Goal: Task Accomplishment & Management: Use online tool/utility

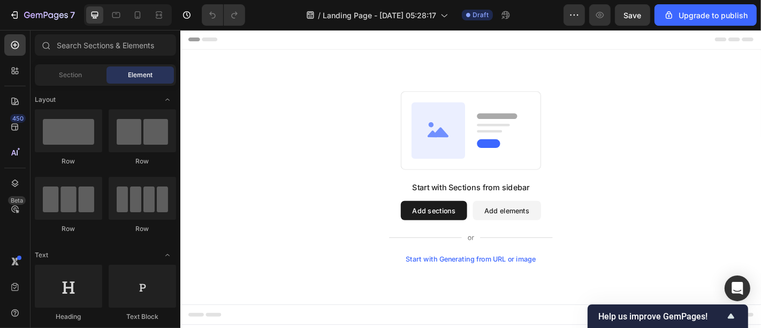
click at [345, 127] on div "Start with Sections from sidebar Add sections Add elements Start with Generatin…" at bounding box center [500, 191] width 565 height 189
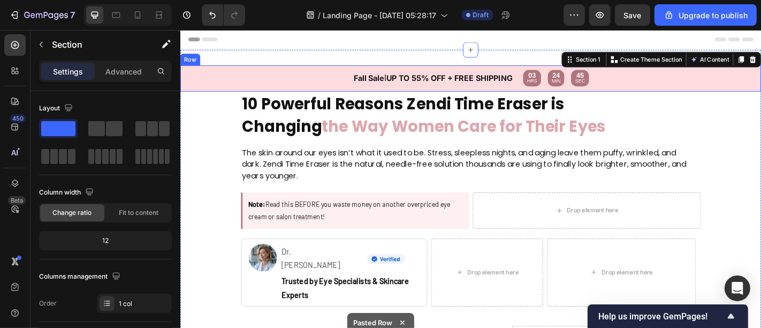
click at [330, 89] on div "Fall Sale l UP TO 55% OFF + FREE SHIPPING Text Block Text Block 03 HRS 24 MIN 4…" at bounding box center [501, 83] width 642 height 29
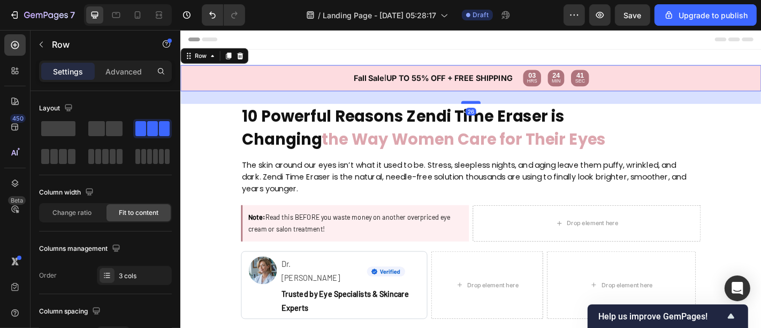
drag, startPoint x: 488, startPoint y: 94, endPoint x: 488, endPoint y: 108, distance: 13.9
click at [490, 108] on div at bounding box center [500, 109] width 21 height 3
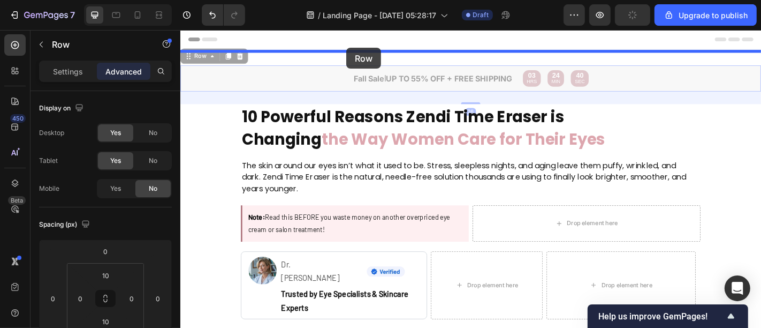
drag, startPoint x: 322, startPoint y: 80, endPoint x: 366, endPoint y: 56, distance: 50.5
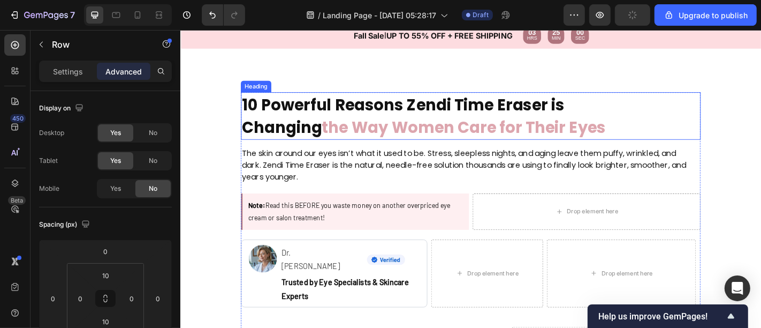
scroll to position [43, 0]
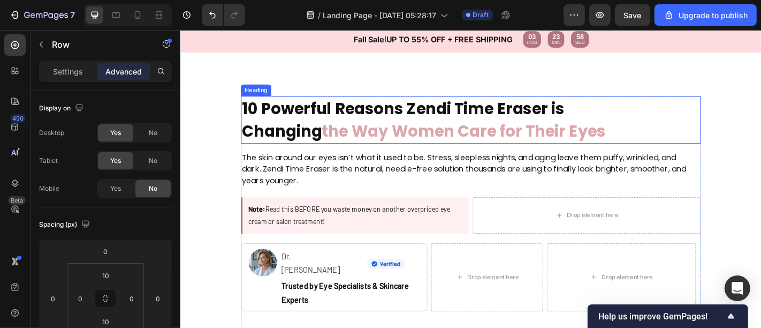
click at [336, 139] on span "the Way Women Care for Their Eyes" at bounding box center [493, 142] width 314 height 24
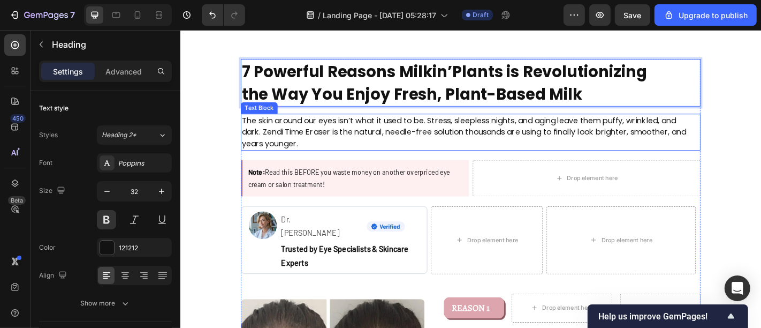
scroll to position [67, 0]
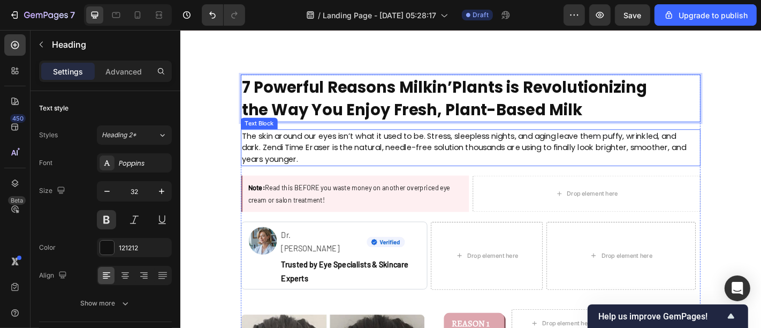
click at [377, 153] on p "The skin around our eyes isn’t what it used to be. Stress, sleepless nights, an…" at bounding box center [499, 159] width 502 height 39
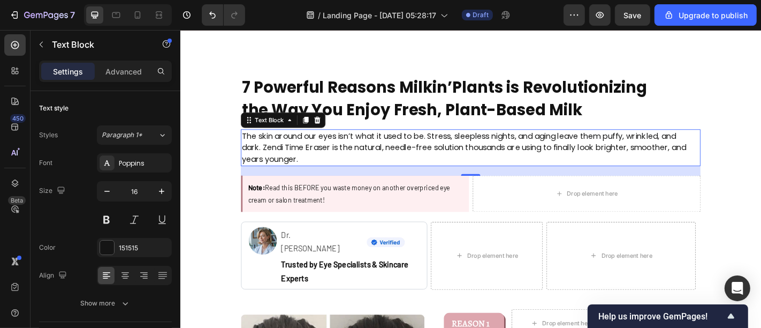
click at [373, 145] on p "The skin around our eyes isn’t what it used to be. Stress, sleepless nights, an…" at bounding box center [499, 159] width 502 height 39
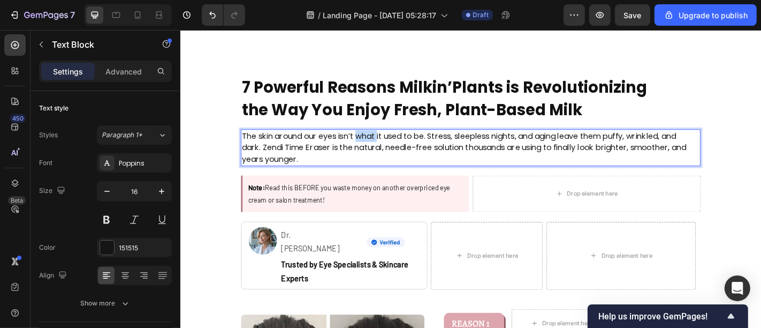
click at [373, 145] on p "The skin around our eyes isn’t what it used to be. Stress, sleepless nights, an…" at bounding box center [499, 159] width 502 height 39
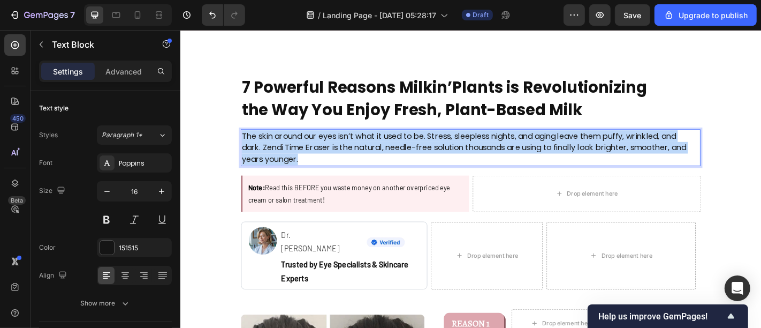
click at [373, 145] on p "The skin around our eyes isn’t what it used to be. Stress, sleepless nights, an…" at bounding box center [499, 159] width 502 height 39
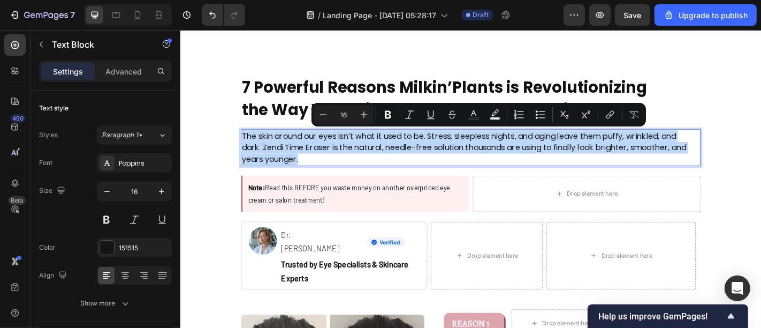
click at [373, 145] on p "The skin around our eyes isn’t what it used to be. Stress, sleepless nights, an…" at bounding box center [499, 159] width 502 height 39
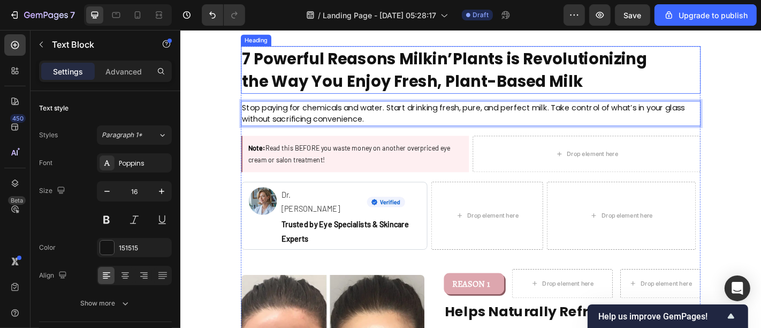
scroll to position [101, 0]
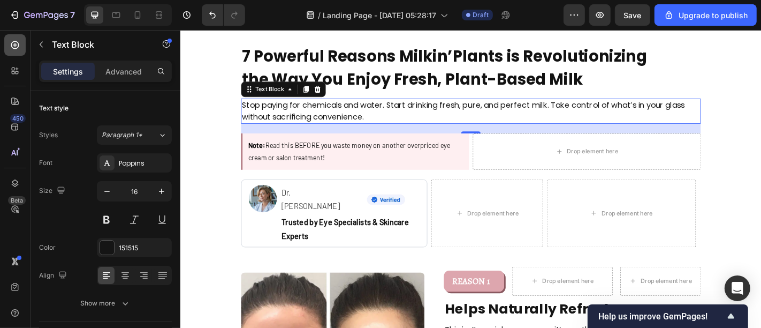
click at [16, 43] on icon at bounding box center [15, 45] width 11 height 11
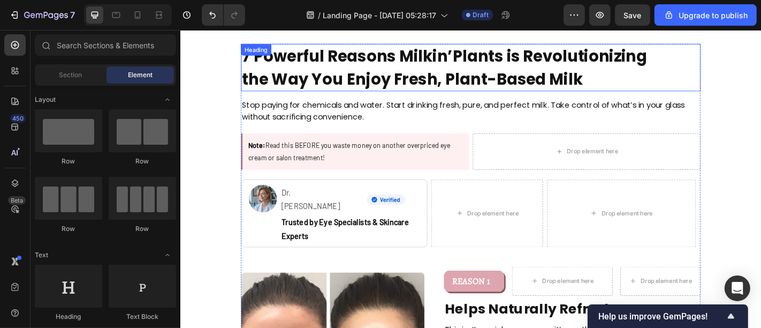
click at [456, 73] on p "7 Powerful Reasons Milkin’Plants is Revolutionizing the Way You Enjoy Fresh, Pl…" at bounding box center [478, 71] width 461 height 50
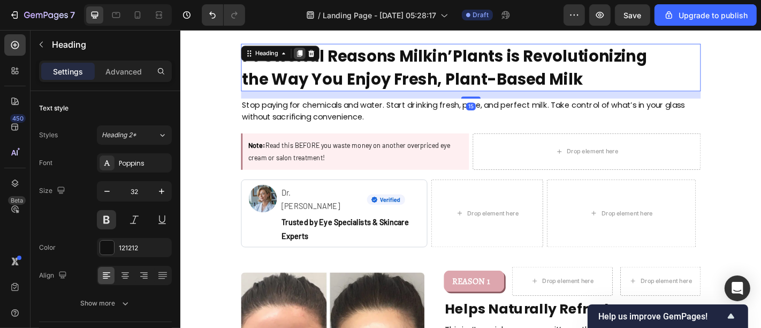
click at [307, 53] on icon at bounding box center [311, 55] width 9 height 9
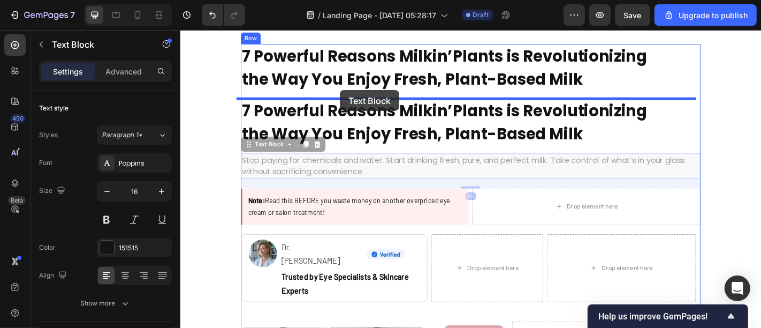
drag, startPoint x: 366, startPoint y: 169, endPoint x: 356, endPoint y: 96, distance: 73.4
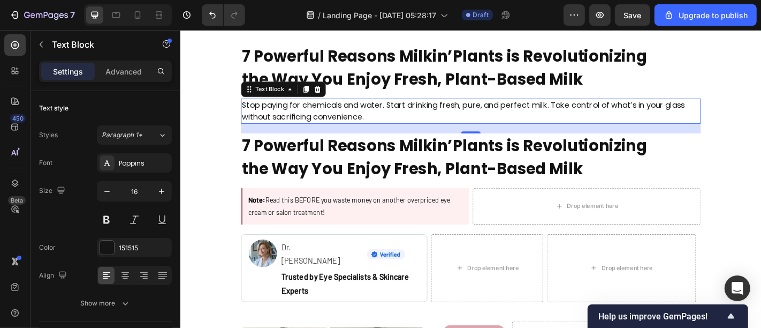
click at [379, 116] on p "Stop paying for chemicals and water. Start drinking fresh, pure, and perfect mi…" at bounding box center [499, 120] width 502 height 26
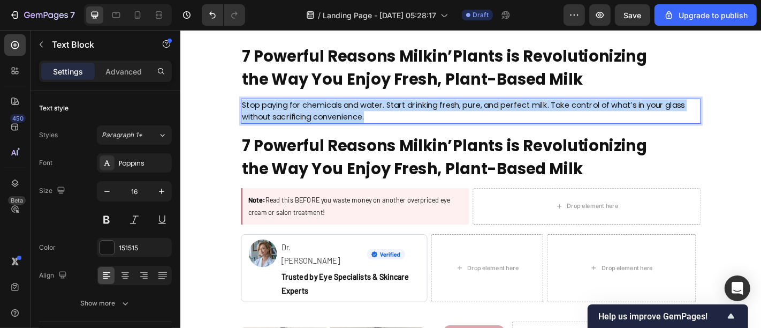
click at [379, 116] on p "Stop paying for chemicals and water. Start drinking fresh, pure, and perfect mi…" at bounding box center [499, 120] width 502 height 26
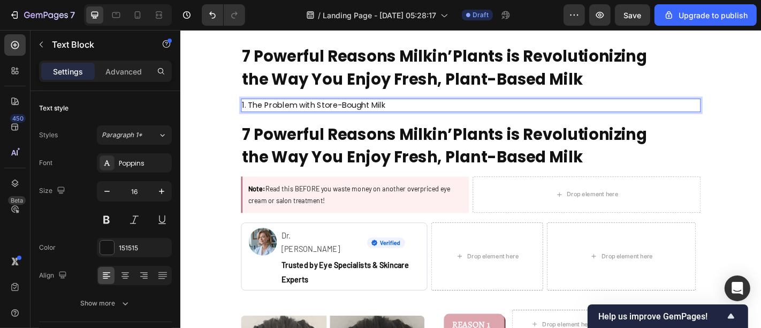
click at [250, 115] on p "1. The Problem with Store-Bought Milk" at bounding box center [499, 113] width 502 height 13
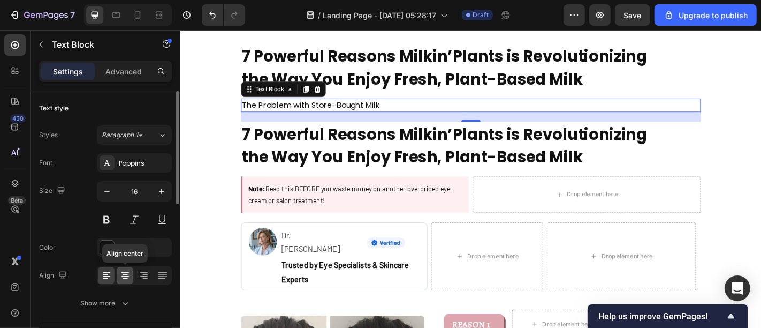
drag, startPoint x: 125, startPoint y: 273, endPoint x: 39, endPoint y: 80, distance: 211.6
click at [125, 274] on icon at bounding box center [125, 274] width 5 height 1
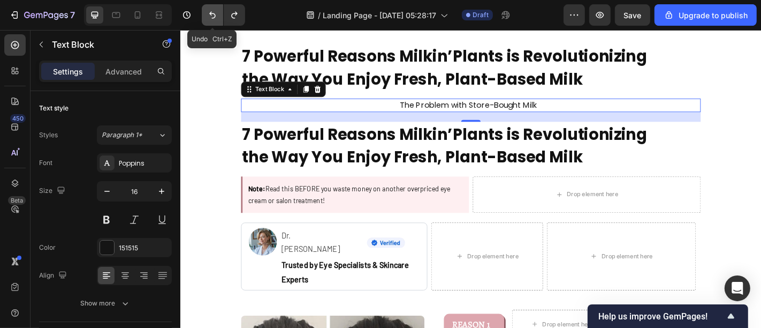
click at [206, 18] on button "Undo/Redo" at bounding box center [212, 14] width 21 height 21
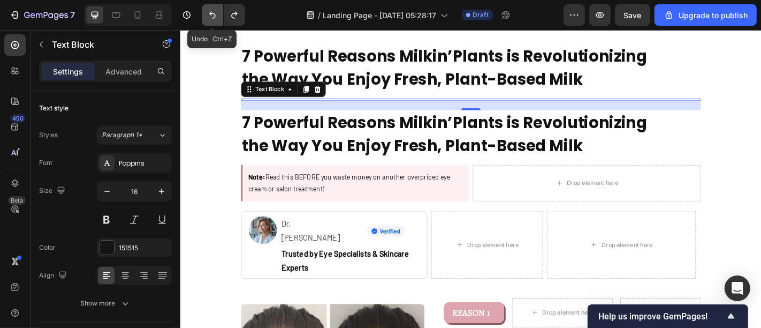
click at [216, 10] on icon "Undo/Redo" at bounding box center [212, 15] width 11 height 11
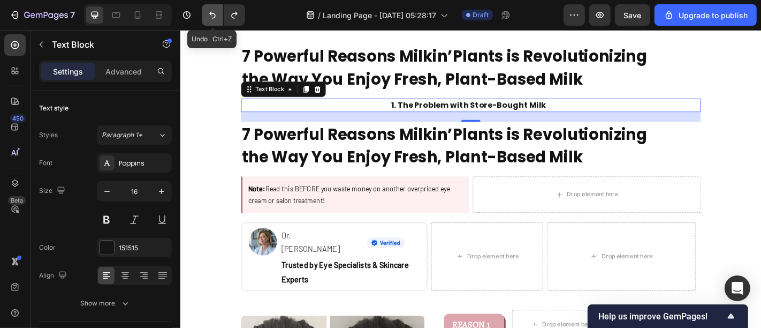
click at [216, 10] on icon "Undo/Redo" at bounding box center [212, 15] width 11 height 11
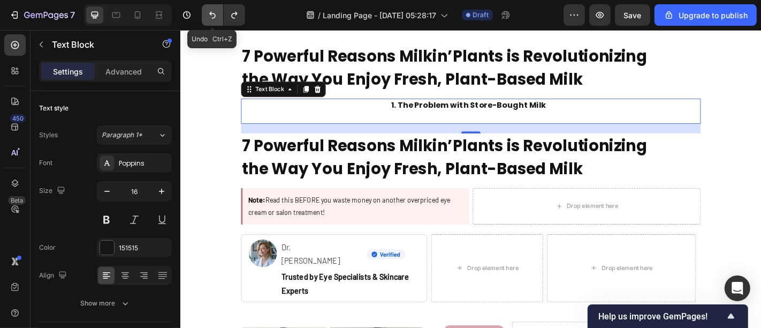
click at [216, 10] on icon "Undo/Redo" at bounding box center [212, 15] width 11 height 11
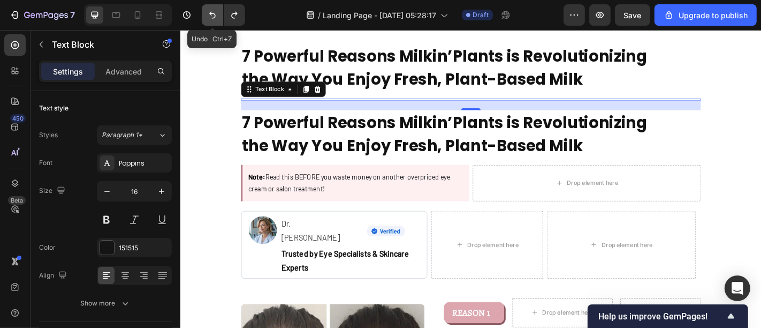
click at [216, 10] on icon "Undo/Redo" at bounding box center [212, 15] width 11 height 11
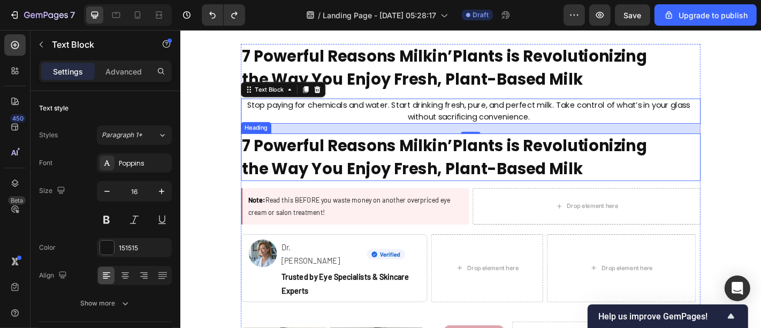
click at [336, 187] on h2 "7 Powerful Reasons Milkin’Plants is Revolutionizing the Way You Enjoy Fresh, Pl…" at bounding box center [478, 170] width 463 height 52
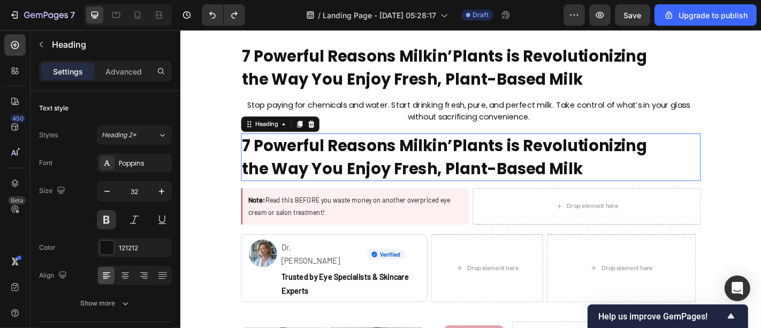
click at [336, 187] on p "7 Powerful Reasons Milkin’Plants is Revolutionizing the Way You Enjoy Fresh, Pl…" at bounding box center [478, 170] width 461 height 50
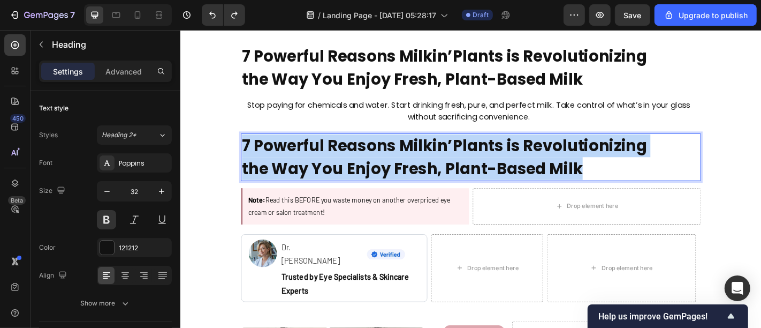
click at [336, 187] on p "7 Powerful Reasons Milkin’Plants is Revolutionizing the Way You Enjoy Fresh, Pl…" at bounding box center [478, 170] width 461 height 50
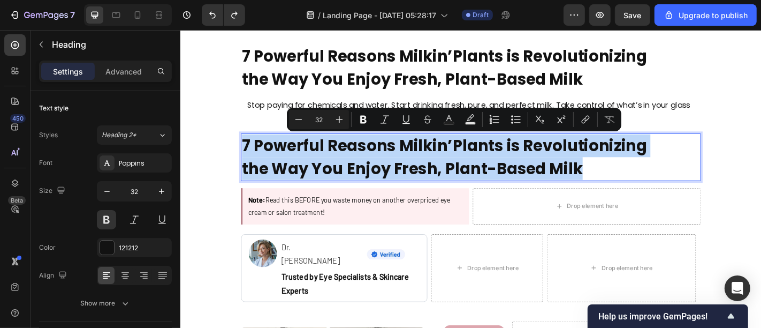
click at [336, 187] on p "7 Powerful Reasons Milkin’Plants is Revolutionizing the Way You Enjoy Fresh, Pl…" at bounding box center [478, 170] width 461 height 50
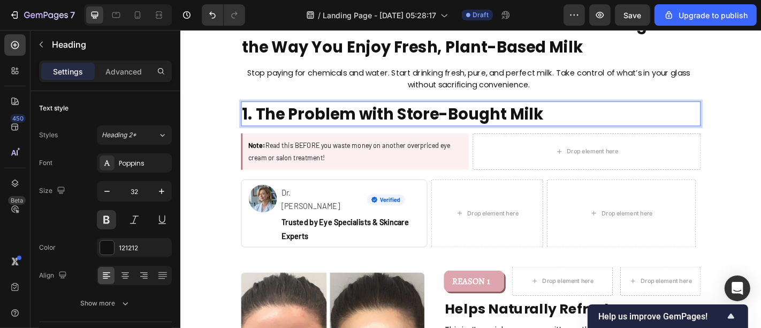
scroll to position [139, 0]
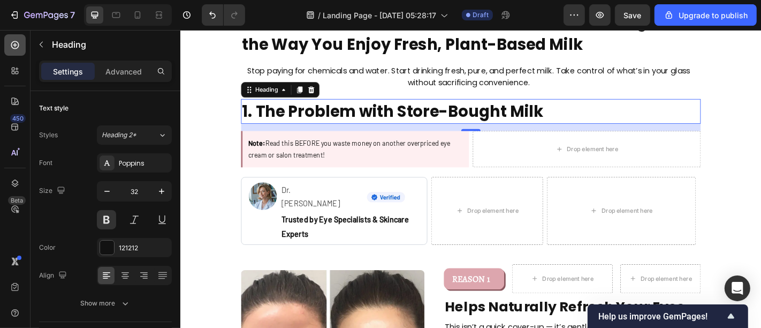
click at [20, 34] on div at bounding box center [14, 44] width 21 height 21
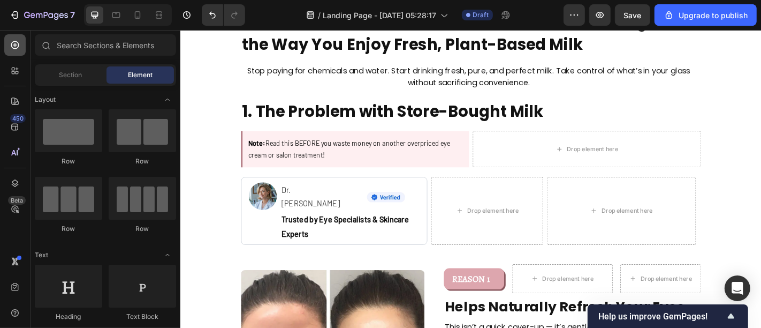
click at [13, 35] on div at bounding box center [14, 44] width 21 height 21
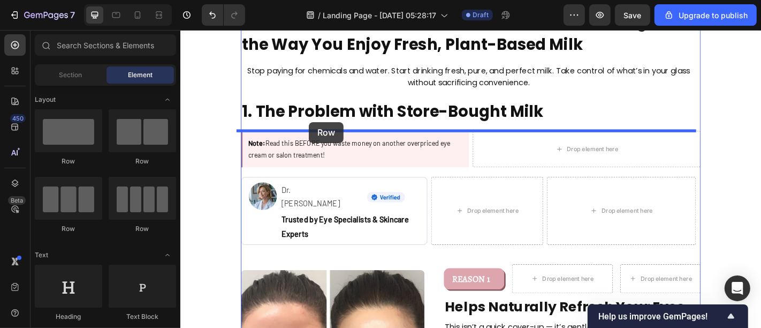
drag, startPoint x: 247, startPoint y: 150, endPoint x: 322, endPoint y: 131, distance: 77.2
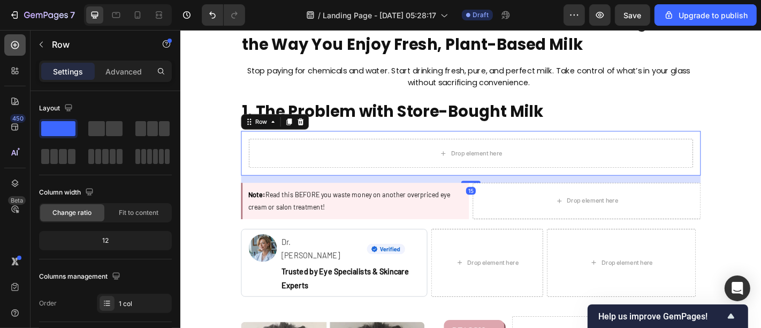
click at [6, 40] on div at bounding box center [14, 44] width 21 height 21
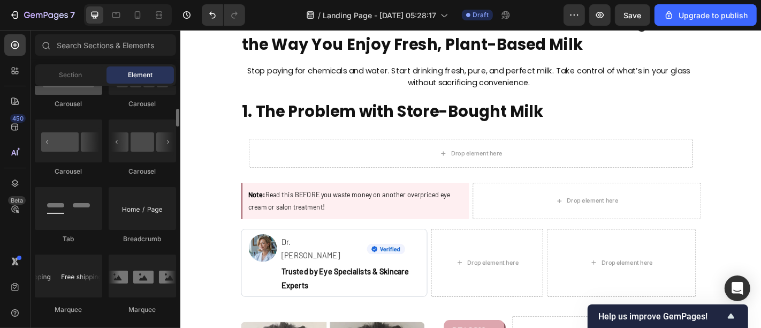
scroll to position [1063, 0]
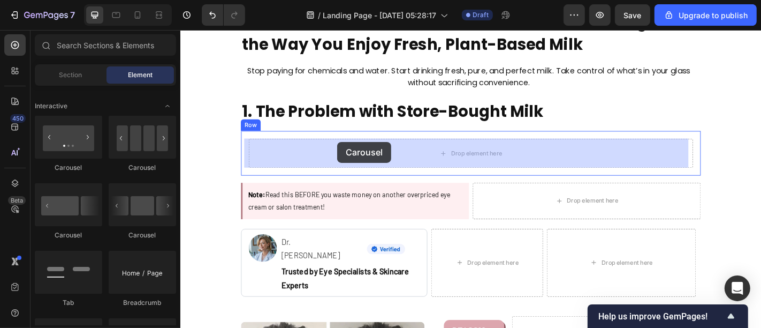
drag, startPoint x: 245, startPoint y: 160, endPoint x: 353, endPoint y: 153, distance: 108.3
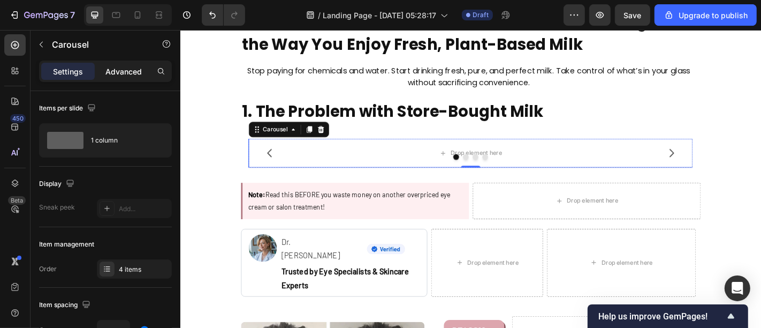
click at [128, 70] on p "Advanced" at bounding box center [123, 71] width 36 height 11
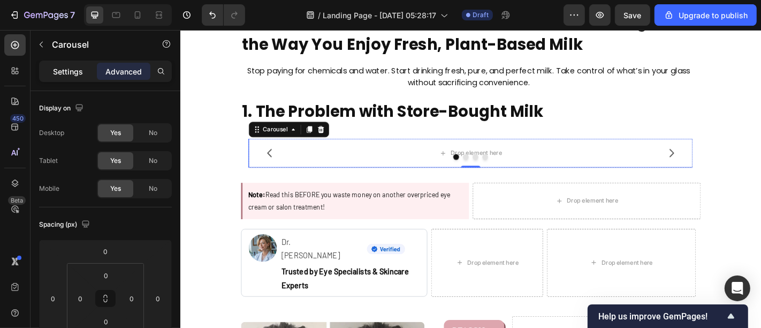
click at [58, 70] on p "Settings" at bounding box center [68, 71] width 30 height 11
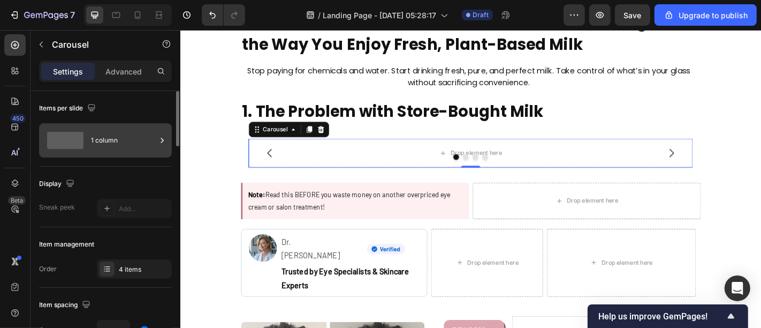
click at [99, 147] on div "1 column" at bounding box center [123, 140] width 65 height 25
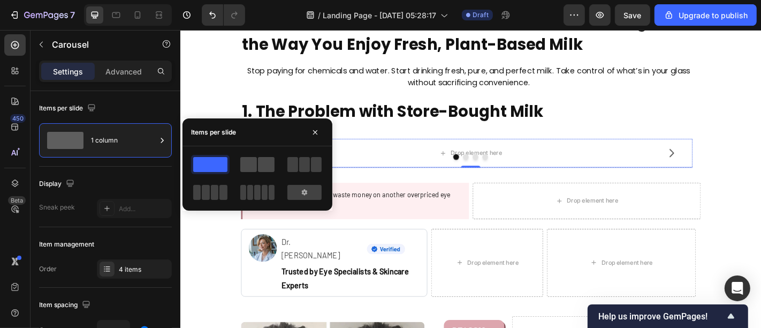
drag, startPoint x: 254, startPoint y: 168, endPoint x: 143, endPoint y: 91, distance: 135.0
click at [254, 168] on span at bounding box center [248, 164] width 17 height 15
click at [310, 132] on button "button" at bounding box center [315, 132] width 17 height 17
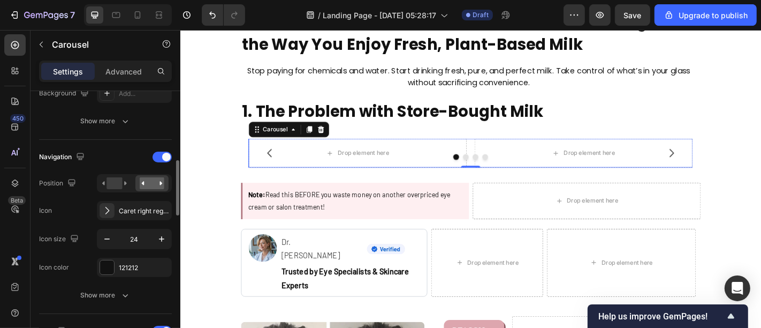
scroll to position [327, 0]
click at [171, 153] on div at bounding box center [162, 155] width 19 height 11
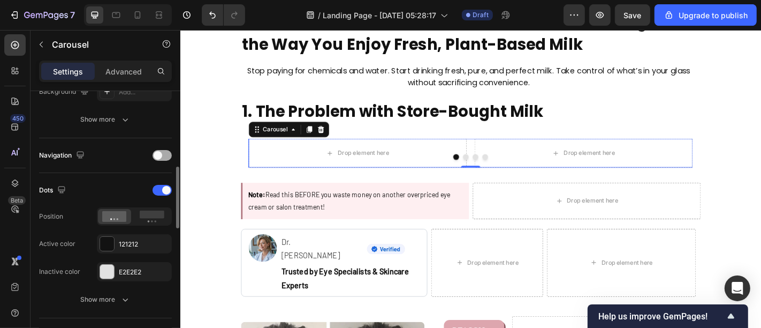
click at [171, 153] on div at bounding box center [162, 155] width 19 height 11
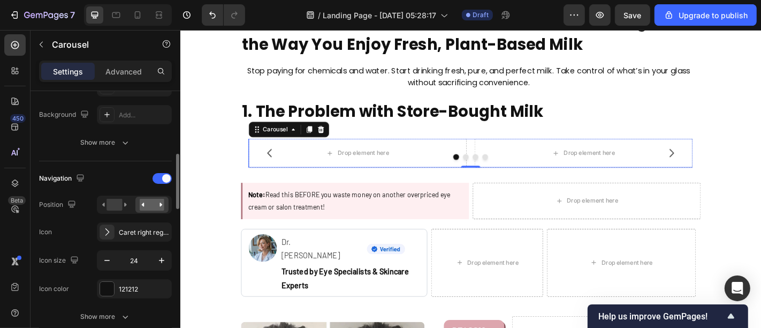
scroll to position [303, 0]
click at [164, 179] on span at bounding box center [166, 178] width 9 height 9
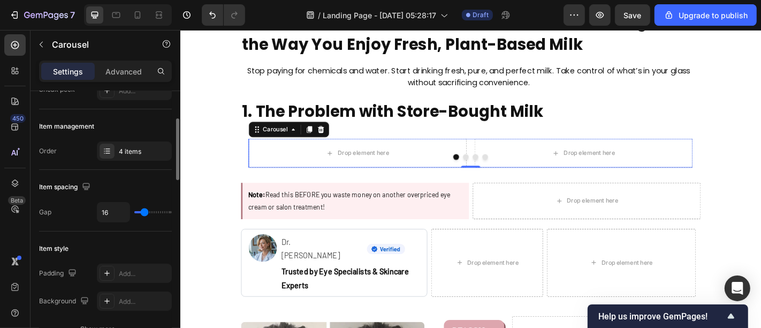
scroll to position [0, 0]
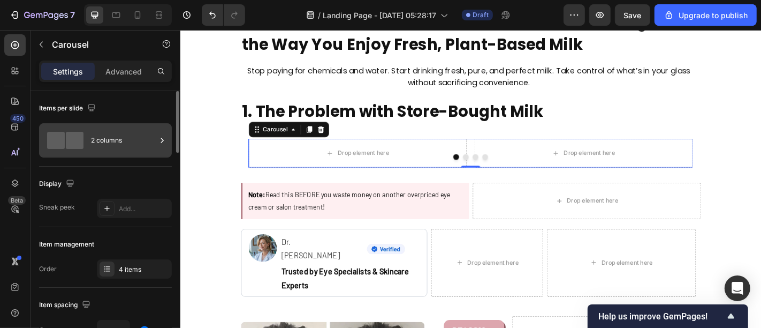
click at [131, 141] on div "2 columns" at bounding box center [123, 140] width 65 height 25
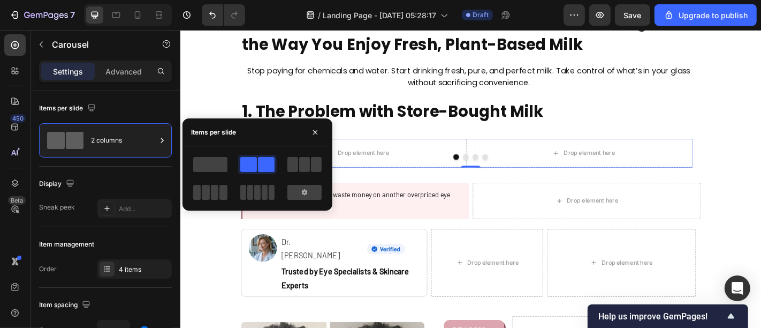
click at [213, 201] on div at bounding box center [210, 192] width 39 height 19
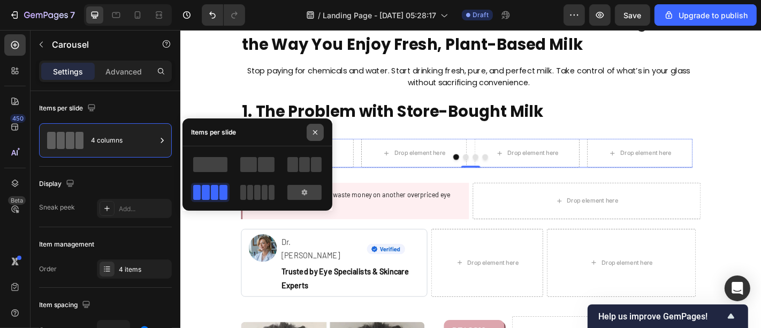
click at [317, 134] on icon "button" at bounding box center [315, 132] width 9 height 9
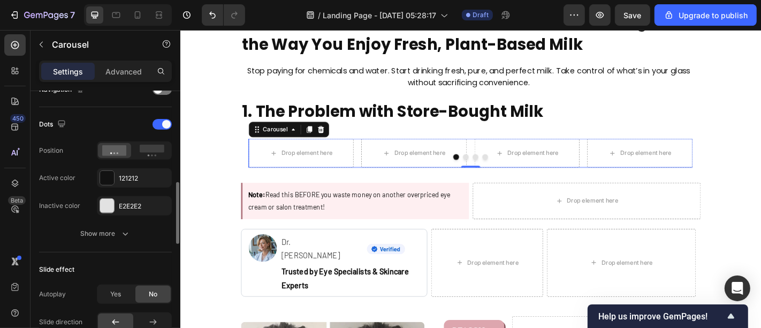
scroll to position [394, 0]
click at [157, 121] on div at bounding box center [162, 122] width 19 height 11
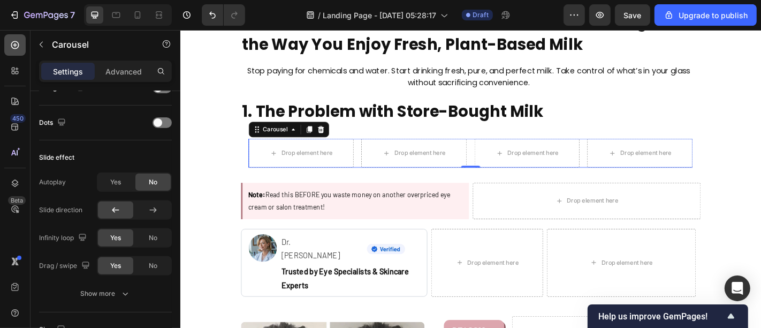
click at [10, 48] on icon at bounding box center [15, 45] width 11 height 11
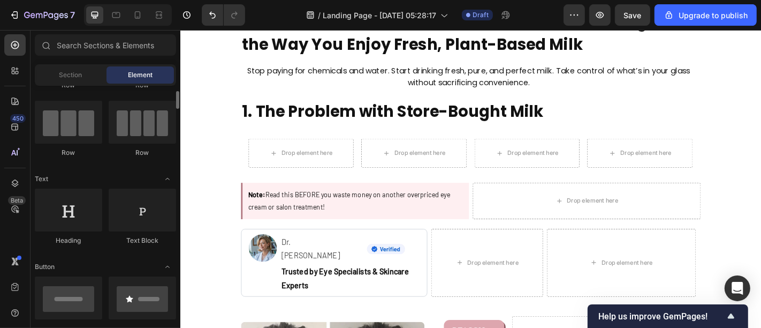
scroll to position [0, 0]
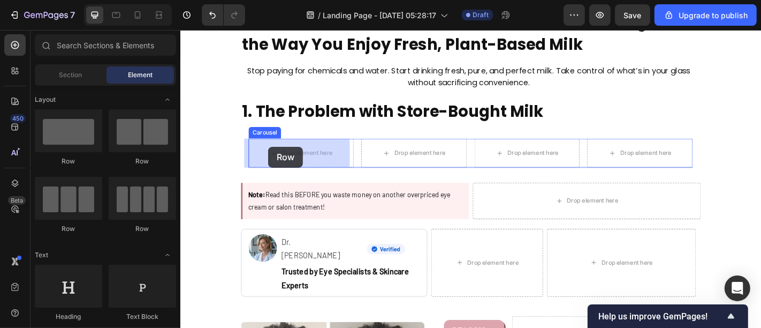
drag, startPoint x: 236, startPoint y: 164, endPoint x: 277, endPoint y: 159, distance: 41.0
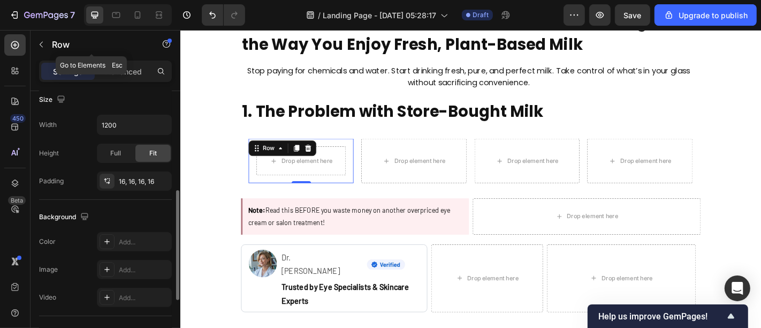
scroll to position [240, 0]
click at [110, 242] on icon at bounding box center [107, 241] width 9 height 9
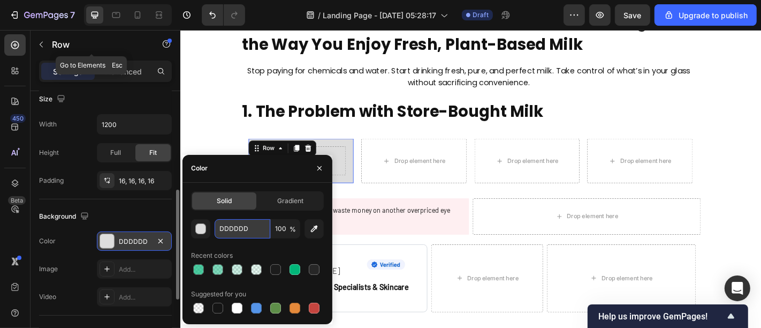
click at [253, 236] on input "DDDDDD" at bounding box center [243, 228] width 56 height 19
paste input "#3B9D26"
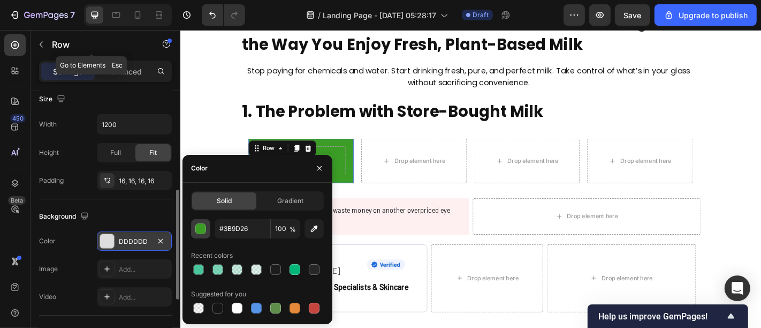
click at [201, 232] on div "button" at bounding box center [201, 229] width 11 height 11
type input "3B9D26"
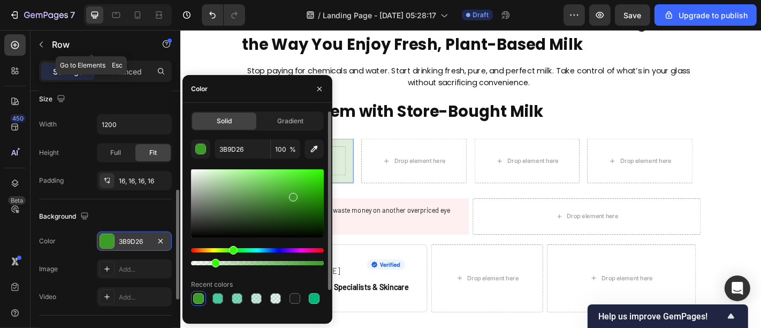
click at [214, 262] on div at bounding box center [257, 263] width 133 height 4
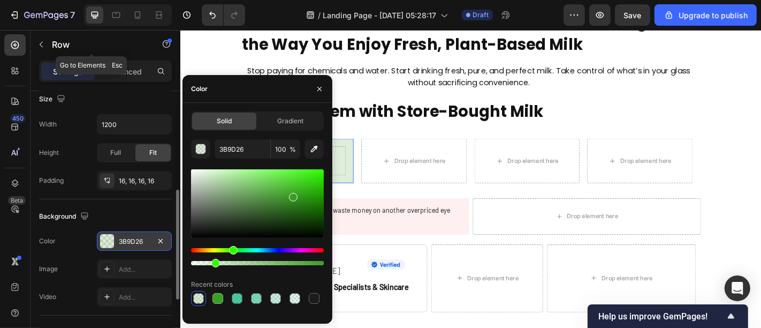
type input "17"
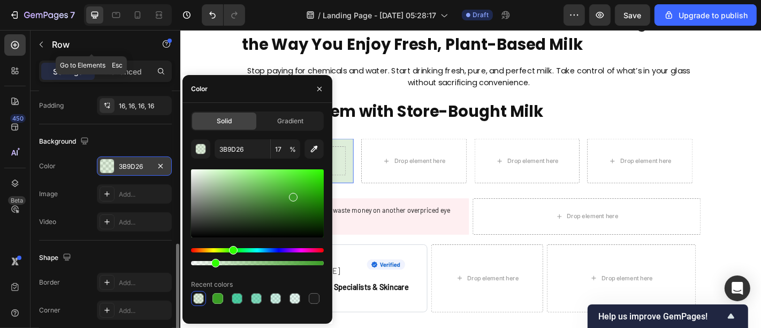
scroll to position [332, 0]
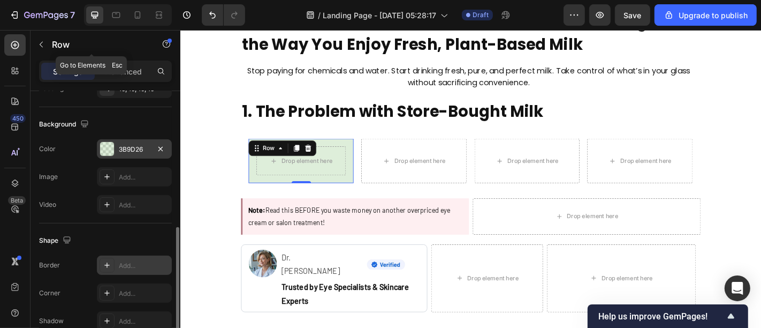
click at [104, 261] on icon at bounding box center [107, 265] width 9 height 9
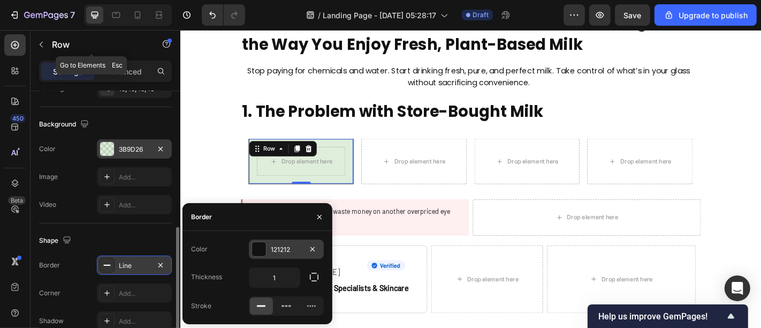
click at [259, 245] on div at bounding box center [259, 249] width 14 height 14
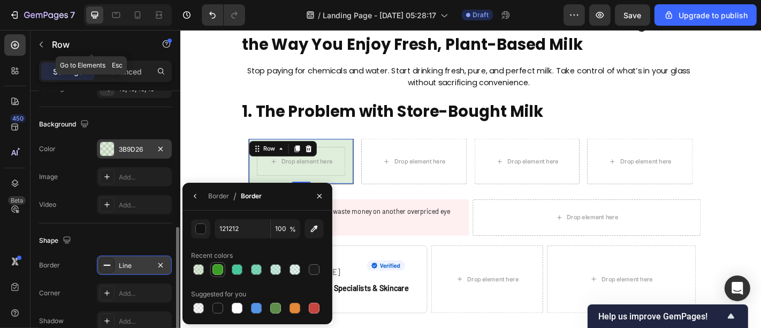
click at [212, 269] on div at bounding box center [217, 269] width 11 height 11
type input "3B9D26"
click at [195, 196] on icon "button" at bounding box center [195, 196] width 2 height 4
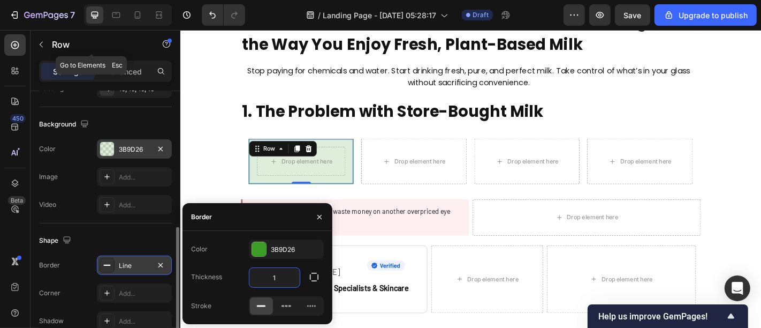
click at [274, 277] on input "1" at bounding box center [274, 277] width 50 height 19
type input "2"
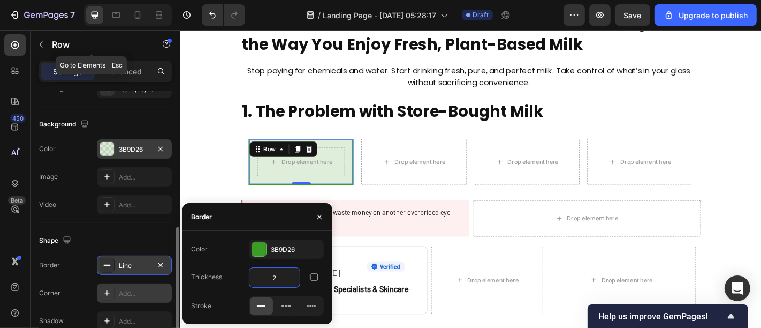
click at [116, 295] on div "Add..." at bounding box center [134, 292] width 75 height 19
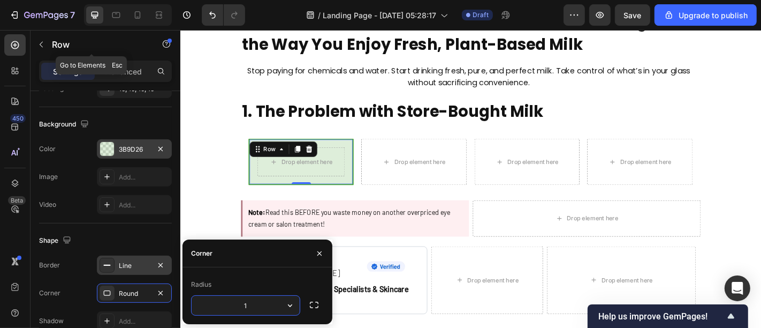
type input "12"
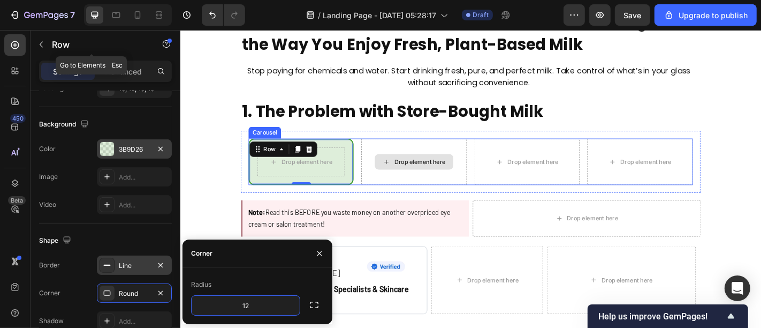
click at [380, 190] on div "Drop element here" at bounding box center [438, 175] width 116 height 51
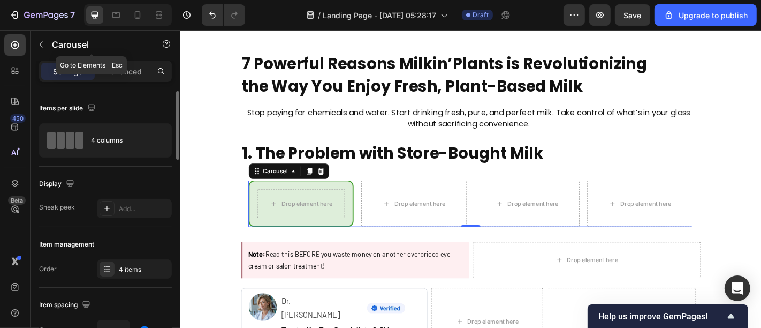
scroll to position [161, 0]
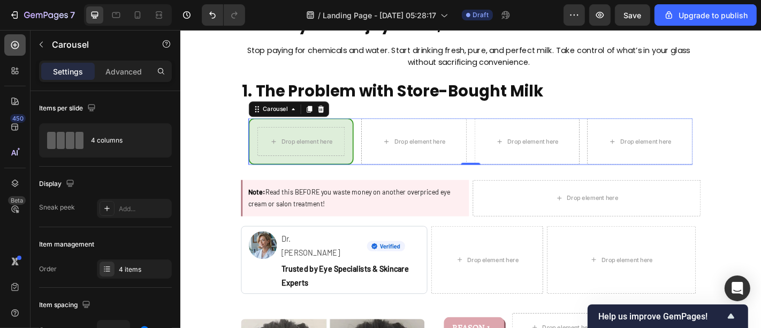
click at [18, 45] on icon at bounding box center [15, 45] width 8 height 8
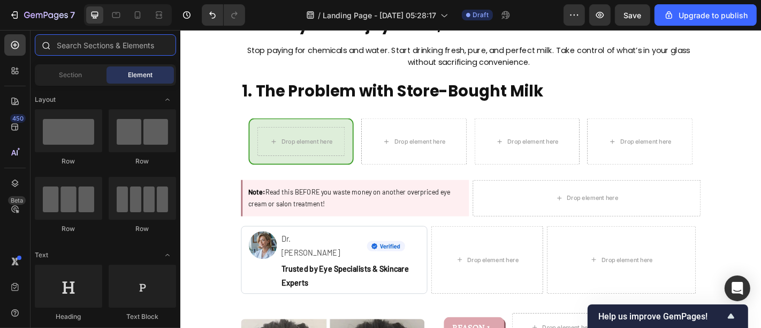
click at [68, 42] on input "text" at bounding box center [105, 44] width 141 height 21
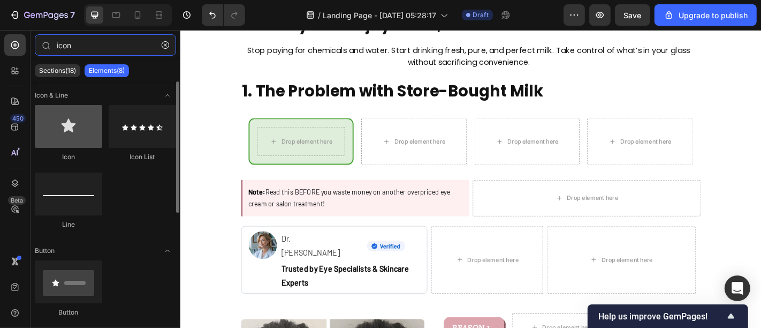
type input "icon"
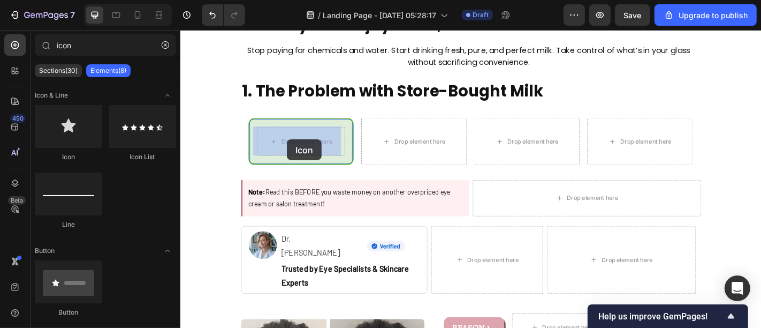
drag, startPoint x: 244, startPoint y: 171, endPoint x: 298, endPoint y: 150, distance: 57.8
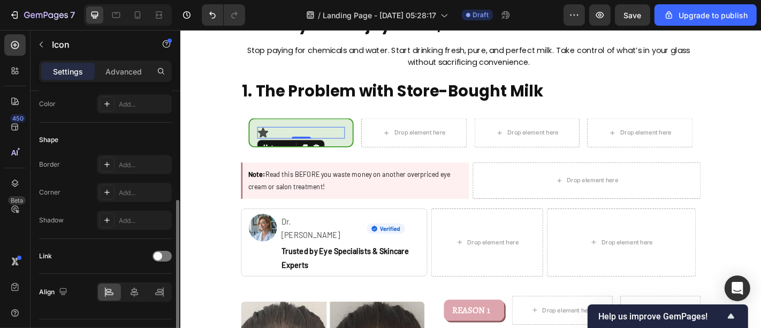
scroll to position [197, 0]
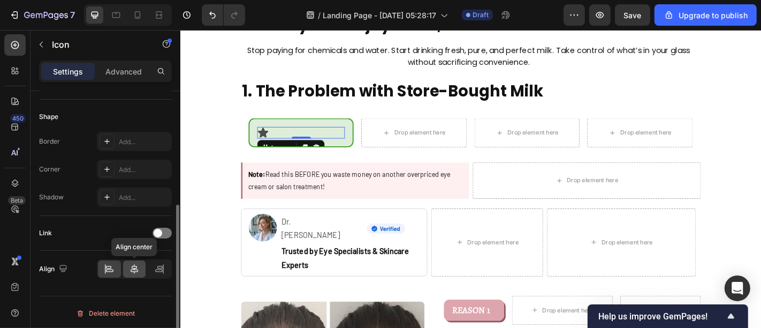
click at [133, 264] on icon at bounding box center [134, 268] width 11 height 11
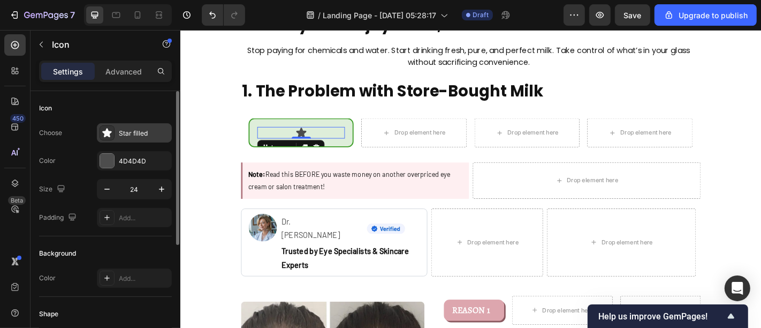
click at [136, 136] on div "Star filled" at bounding box center [144, 133] width 50 height 10
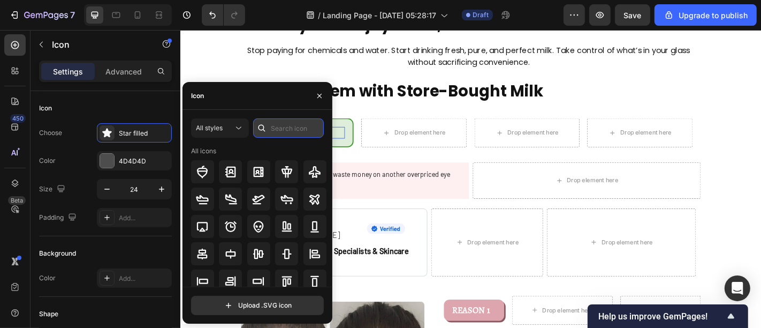
click at [290, 128] on input "text" at bounding box center [288, 127] width 71 height 19
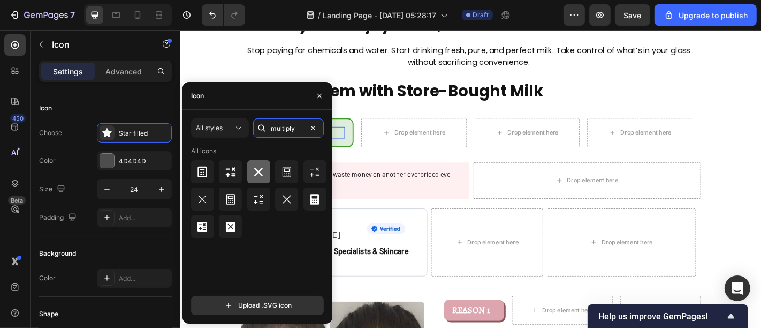
type input "multiply"
click at [255, 163] on div at bounding box center [258, 171] width 23 height 23
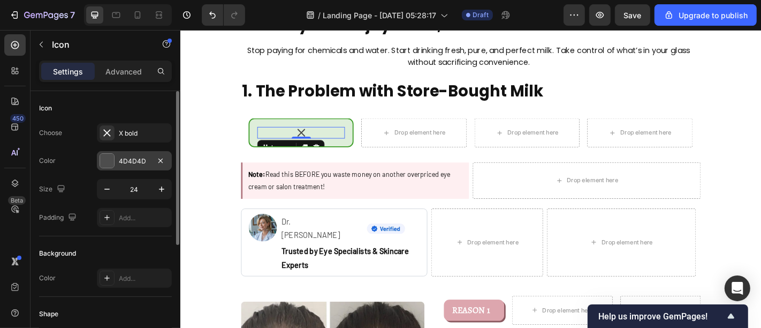
click at [111, 164] on div at bounding box center [107, 161] width 14 height 14
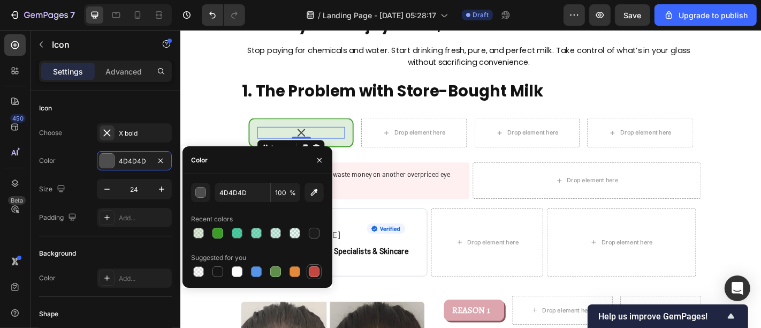
click at [315, 271] on div at bounding box center [314, 271] width 11 height 11
click at [197, 187] on div "button" at bounding box center [201, 192] width 11 height 11
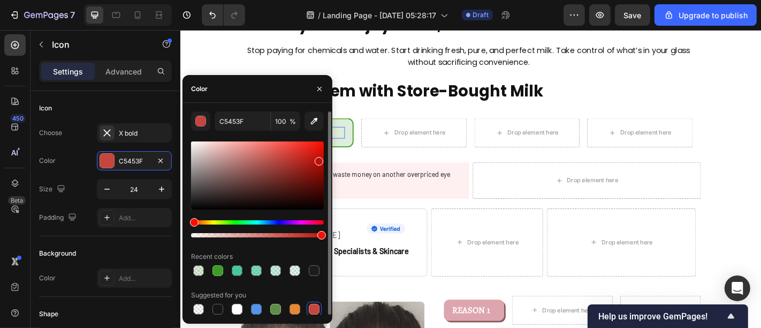
click at [318, 158] on div at bounding box center [257, 175] width 133 height 68
type input "[DATE]"
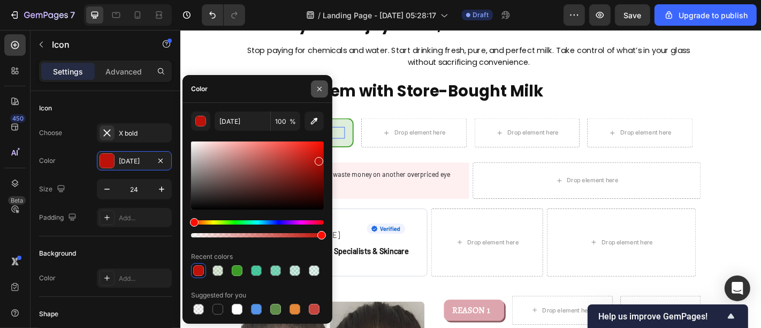
click at [319, 88] on icon "button" at bounding box center [319, 88] width 4 height 4
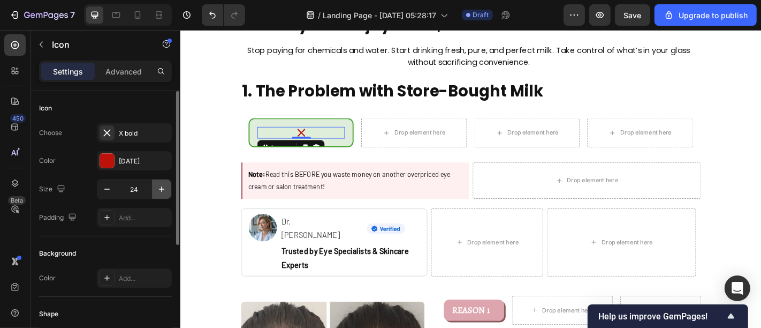
click at [170, 188] on button "button" at bounding box center [161, 188] width 19 height 19
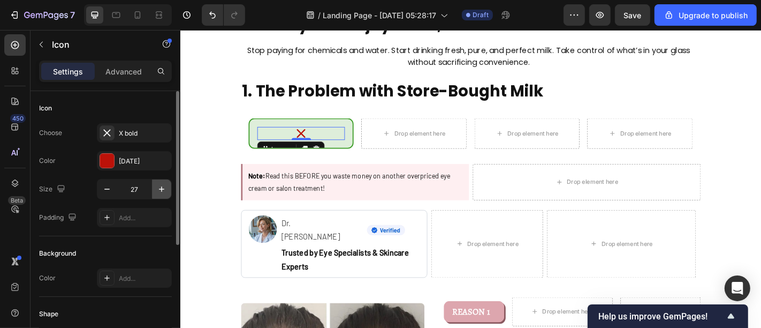
type input "28"
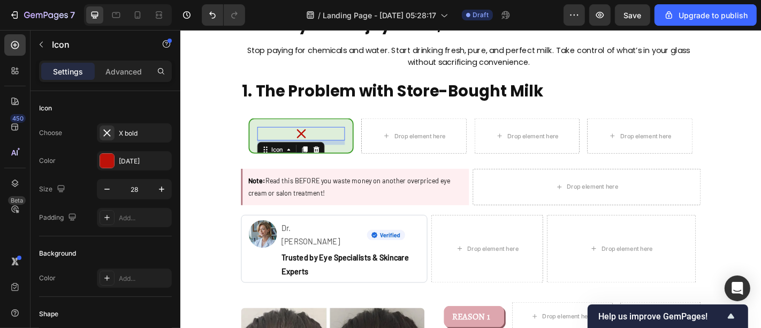
drag, startPoint x: 306, startPoint y: 150, endPoint x: 260, endPoint y: 107, distance: 63.2
click at [306, 152] on div "Icon 9" at bounding box center [313, 144] width 97 height 15
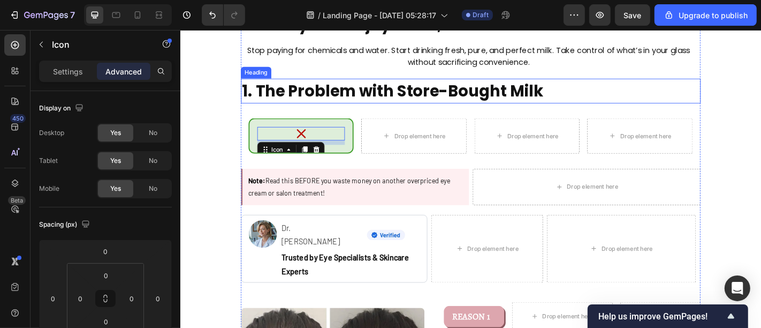
click at [313, 90] on p "1. The Problem with Store-Bought Milk" at bounding box center [478, 97] width 461 height 25
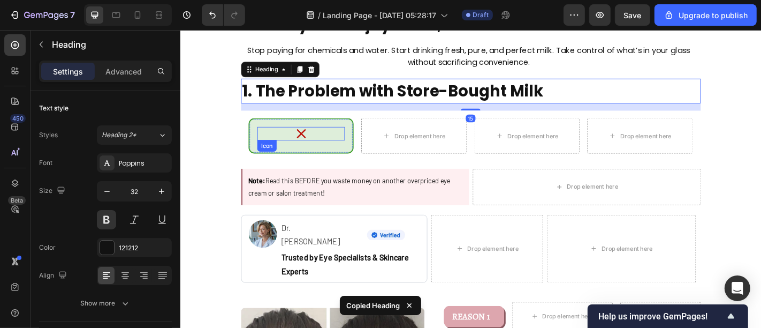
click at [306, 138] on icon at bounding box center [313, 144] width 15 height 15
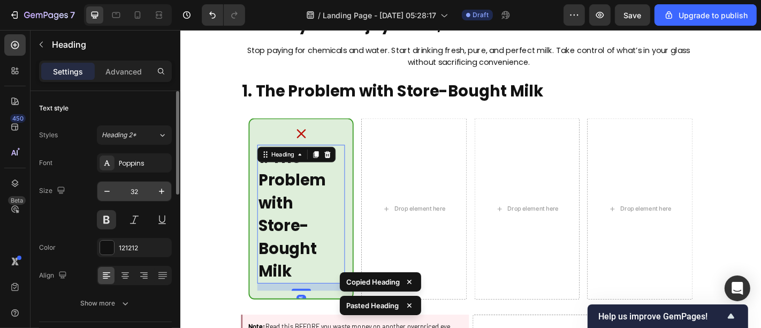
click at [140, 195] on input "32" at bounding box center [134, 190] width 35 height 19
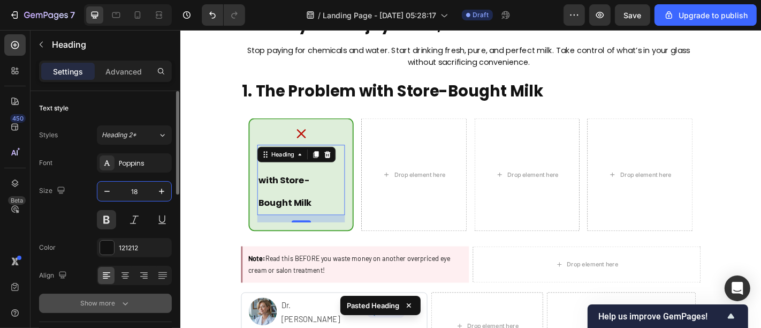
type input "18"
click at [127, 306] on icon "button" at bounding box center [125, 303] width 11 height 11
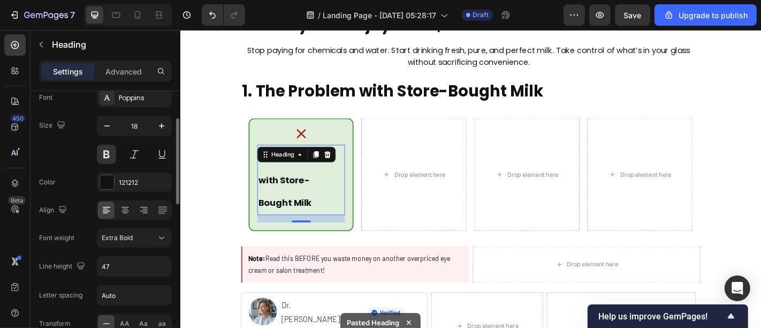
scroll to position [70, 0]
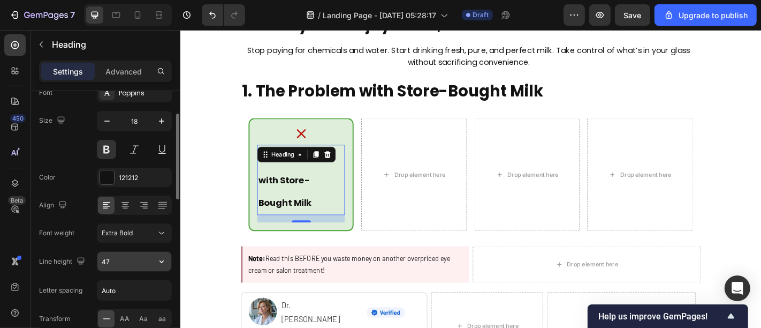
click at [159, 256] on icon "button" at bounding box center [161, 261] width 11 height 11
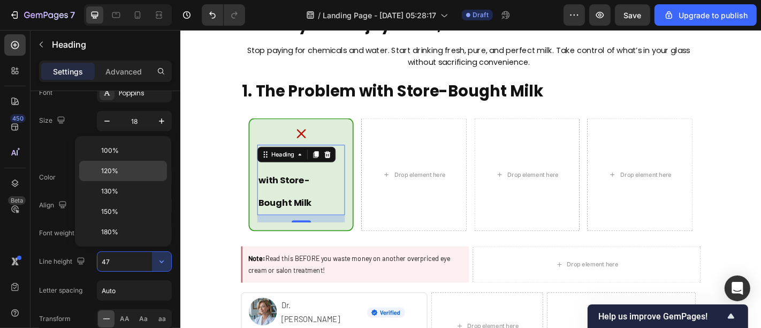
click at [121, 164] on div "120%" at bounding box center [123, 171] width 88 height 20
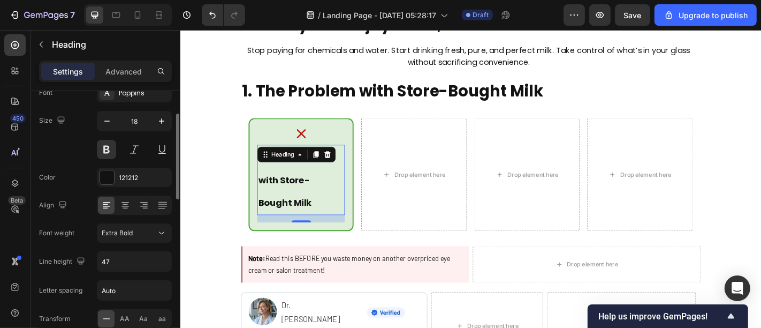
type input "120%"
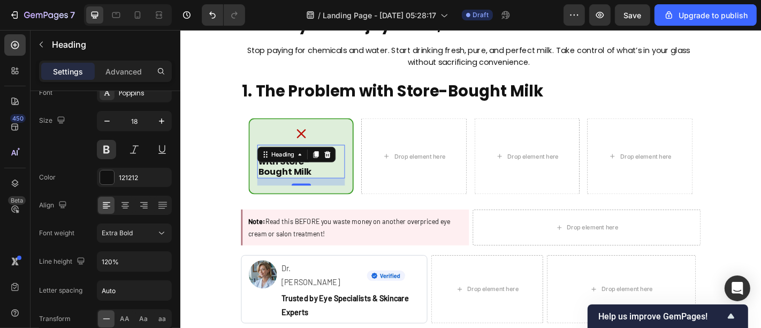
click at [298, 179] on h2 "1. The Problem with Store-Bought Milk" at bounding box center [309, 175] width 88 height 37
click at [298, 179] on p "1. The Problem with Store-Bought Milk" at bounding box center [309, 175] width 86 height 35
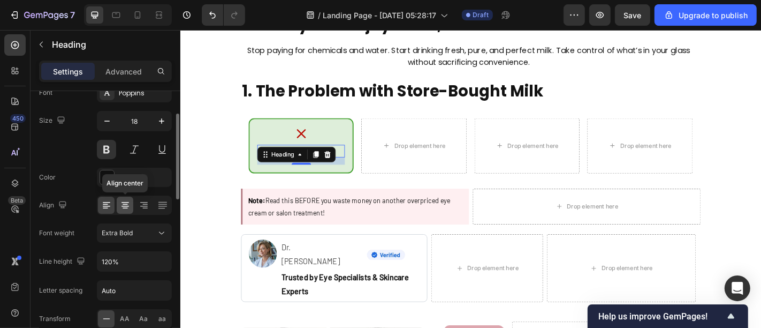
click at [122, 208] on icon at bounding box center [125, 205] width 11 height 11
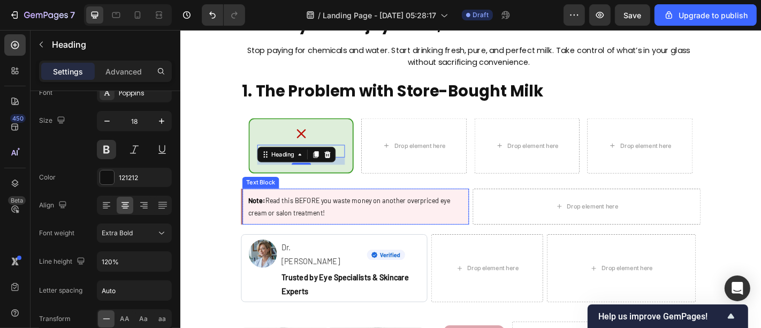
scroll to position [143, 0]
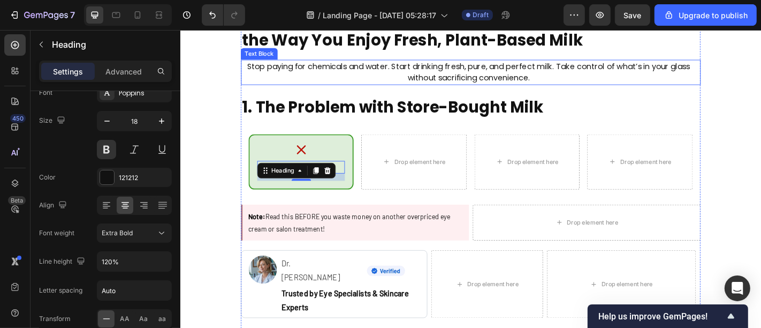
click at [432, 82] on p "Stop paying for chemicals and water. Start drinking fresh, pure, and perfect mi…" at bounding box center [499, 77] width 502 height 26
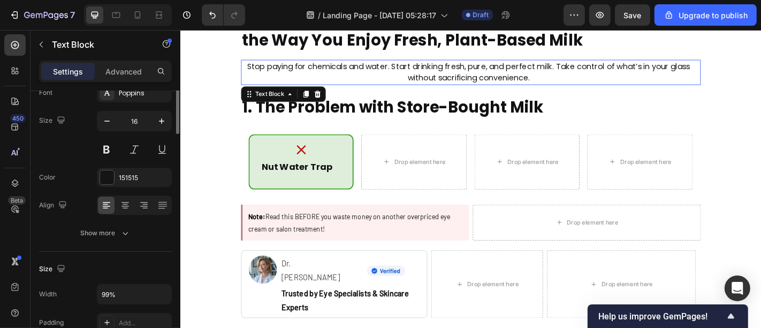
scroll to position [0, 0]
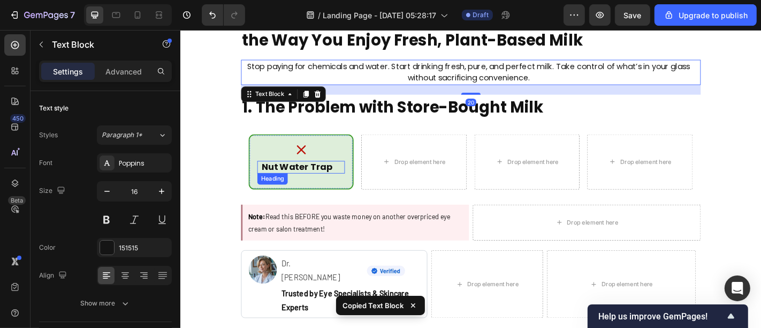
click at [332, 180] on p "Nut Water Trap" at bounding box center [309, 182] width 86 height 12
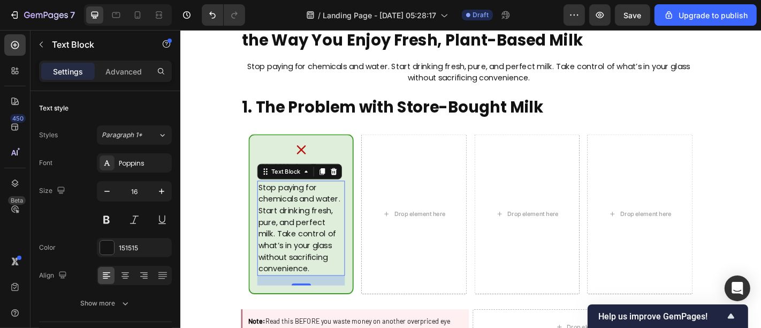
click at [337, 237] on p "Stop paying for chemicals and water. Start drinking fresh, pure, and perfect mi…" at bounding box center [313, 249] width 94 height 103
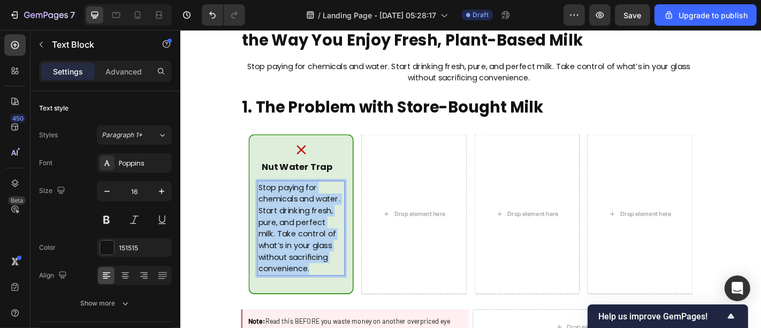
click at [337, 237] on p "Stop paying for chemicals and water. Start drinking fresh, pure, and perfect mi…" at bounding box center [313, 249] width 94 height 103
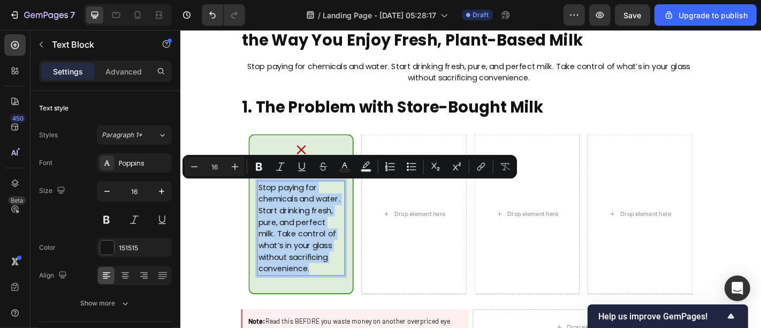
click at [337, 237] on p "Stop paying for chemicals and water. Start drinking fresh, pure, and perfect mi…" at bounding box center [313, 249] width 94 height 103
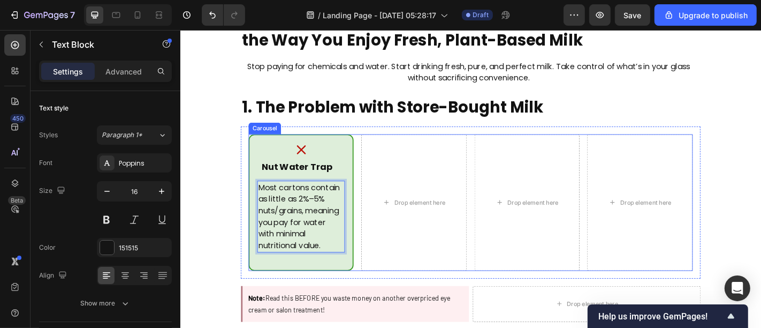
click at [371, 258] on div "Icon Nut Water Trap Heading Most cartons contain as little as 2%–5% nuts/grains…" at bounding box center [500, 220] width 491 height 151
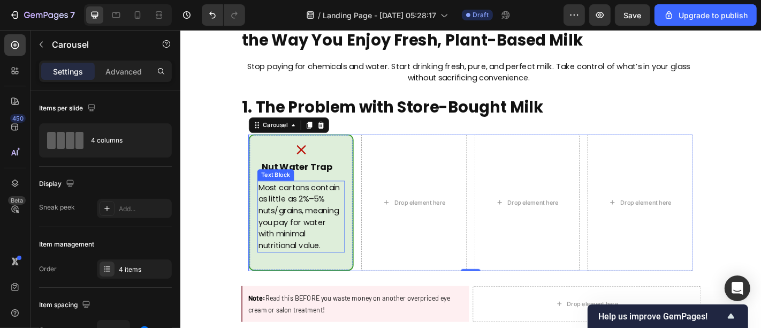
click at [309, 239] on p "Most cartons contain as little as 2%–5% nuts/grains, meaning you pay for water …" at bounding box center [313, 236] width 94 height 77
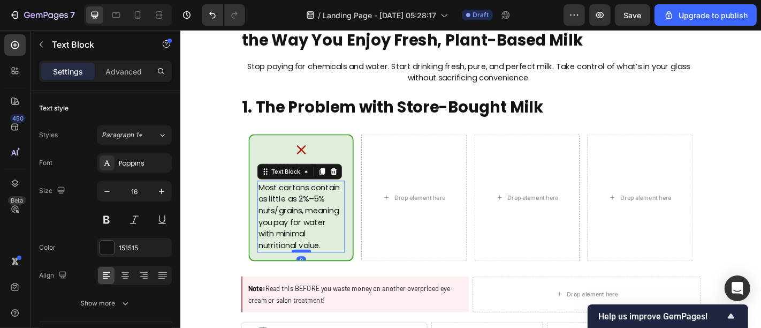
drag, startPoint x: 308, startPoint y: 285, endPoint x: 306, endPoint y: 271, distance: 13.5
click at [306, 272] on div at bounding box center [313, 273] width 21 height 3
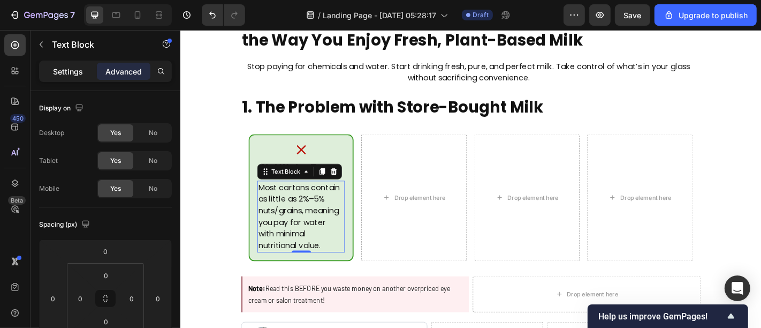
click at [68, 72] on p "Settings" at bounding box center [68, 71] width 30 height 11
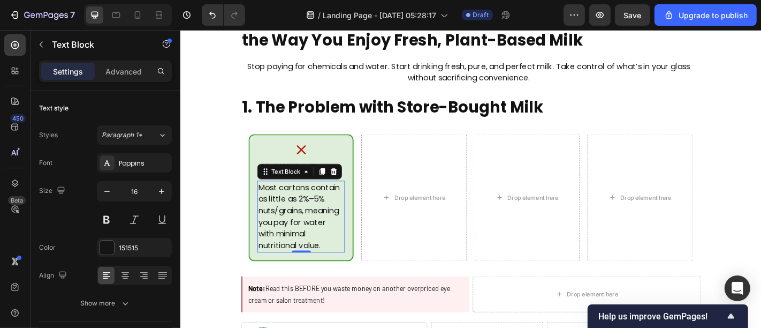
click at [64, 70] on p "Settings" at bounding box center [68, 71] width 30 height 11
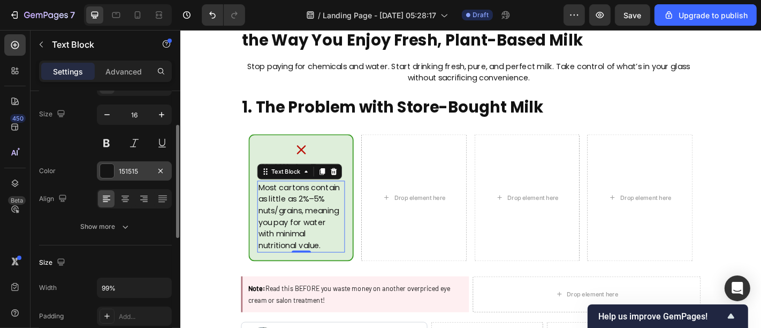
scroll to position [78, 0]
click at [124, 194] on icon at bounding box center [125, 194] width 7 height 1
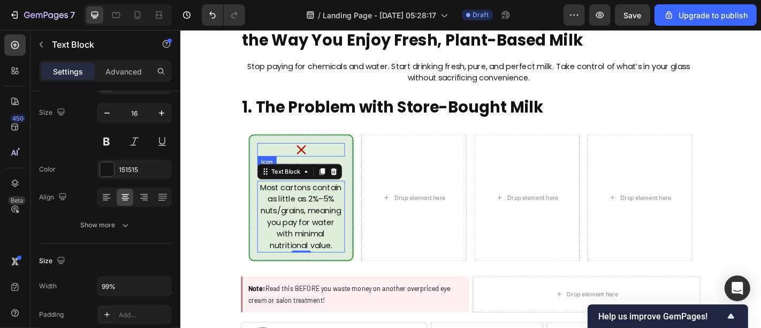
click at [337, 157] on div "Icon" at bounding box center [313, 162] width 97 height 15
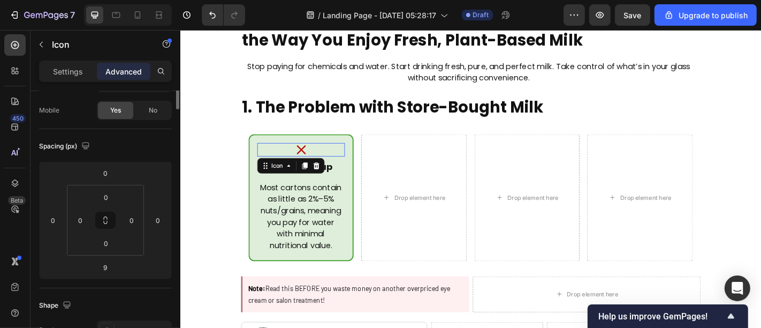
scroll to position [0, 0]
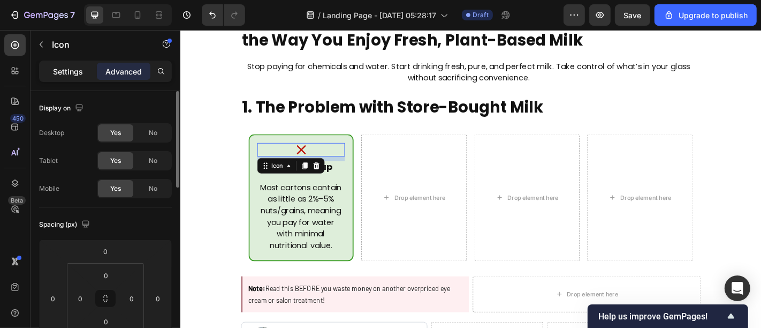
click at [56, 69] on p "Settings" at bounding box center [68, 71] width 30 height 11
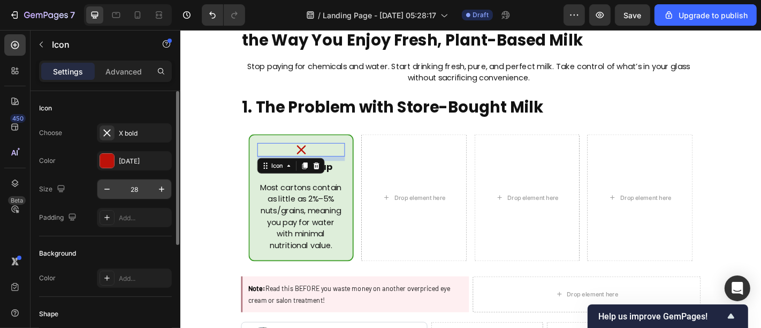
click at [135, 191] on input "28" at bounding box center [134, 188] width 35 height 19
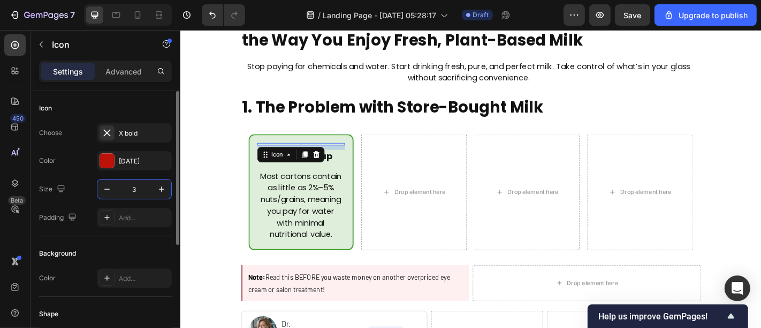
type input "38"
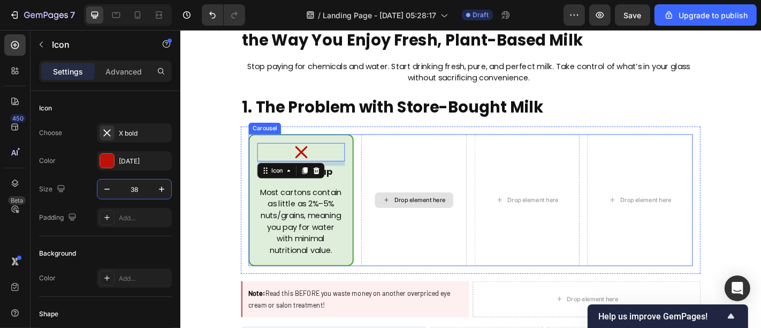
click at [449, 199] on div "Drop element here" at bounding box center [438, 218] width 116 height 146
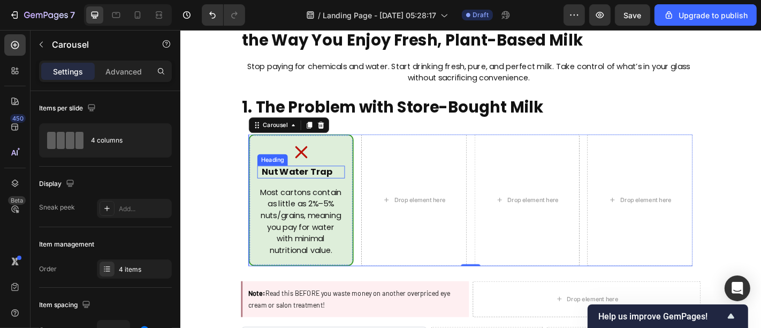
click at [330, 185] on p "Nut Water Trap" at bounding box center [309, 187] width 86 height 12
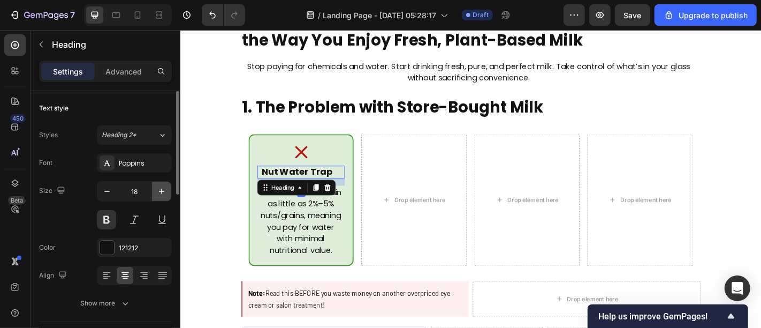
click at [161, 193] on icon "button" at bounding box center [161, 191] width 11 height 11
type input "20"
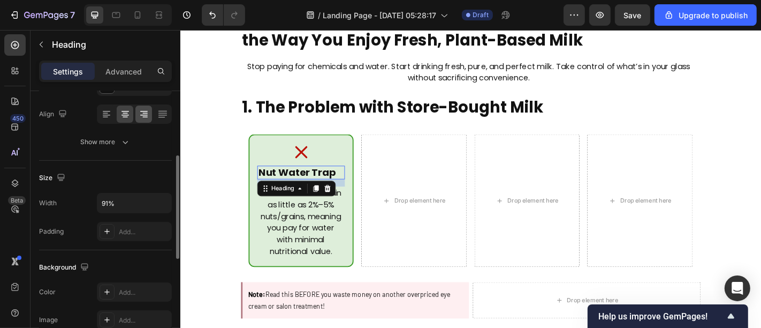
scroll to position [163, 0]
click at [163, 201] on icon "button" at bounding box center [161, 200] width 11 height 11
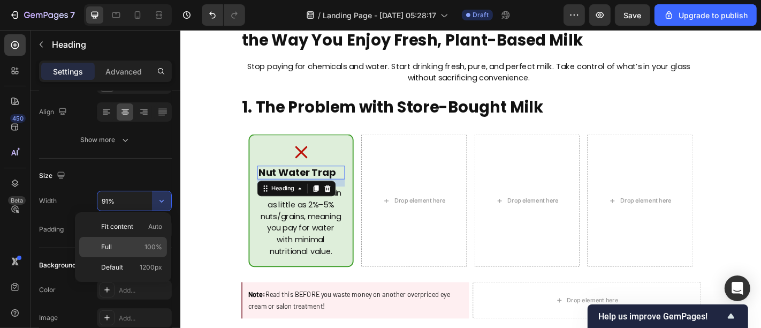
click at [147, 244] on span "100%" at bounding box center [154, 247] width 18 height 10
type input "100%"
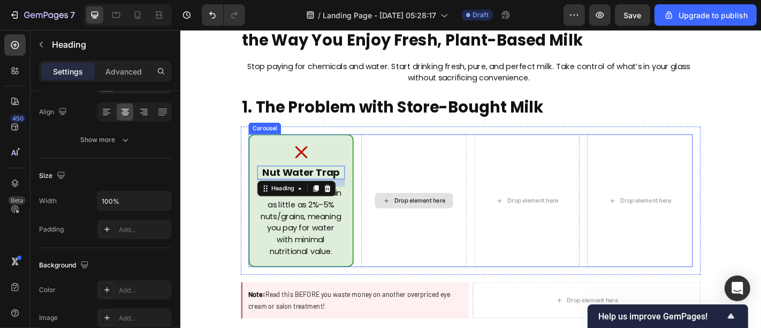
click at [380, 210] on div "Drop element here" at bounding box center [438, 218] width 116 height 147
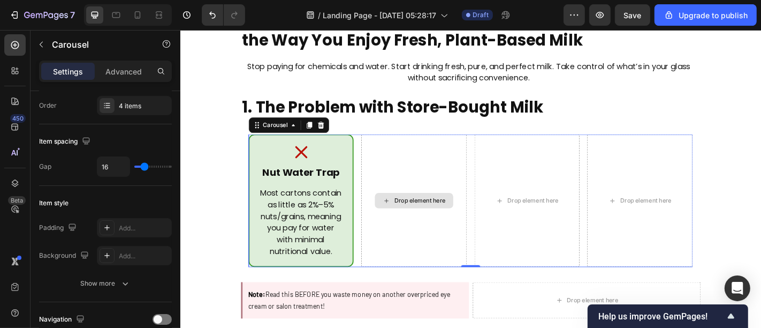
scroll to position [0, 0]
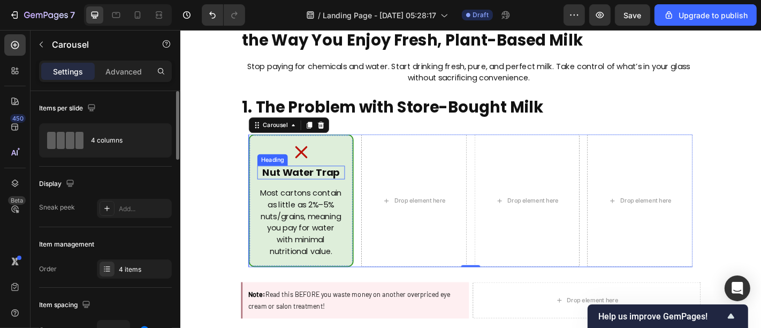
click at [320, 184] on p "Nut Water Trap" at bounding box center [313, 187] width 95 height 13
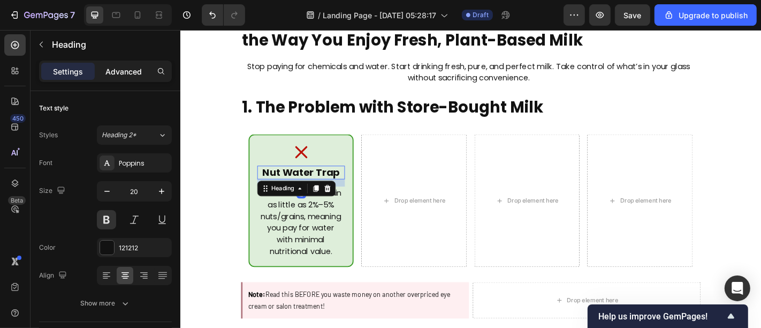
click at [115, 74] on p "Advanced" at bounding box center [123, 71] width 36 height 11
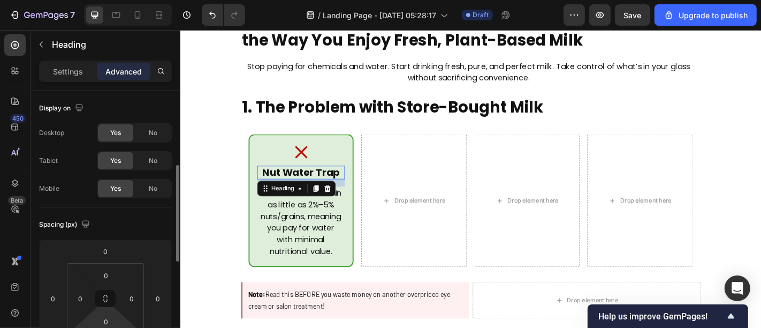
scroll to position [57, 0]
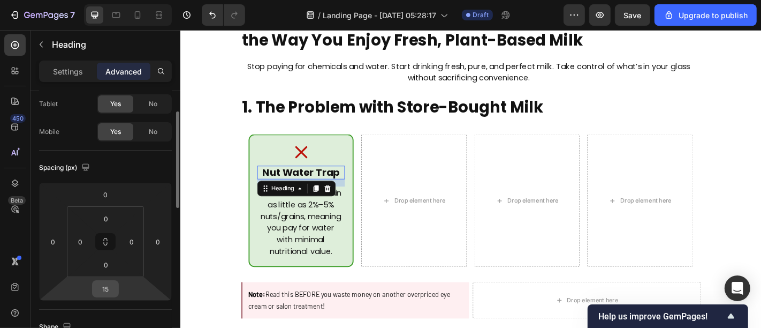
click at [110, 290] on input "15" at bounding box center [105, 288] width 21 height 16
type input "158"
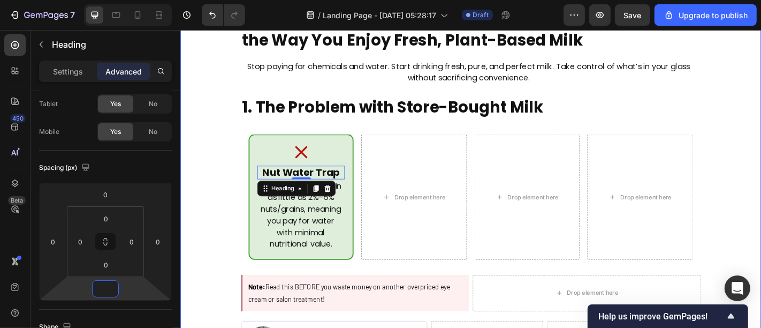
type input "8"
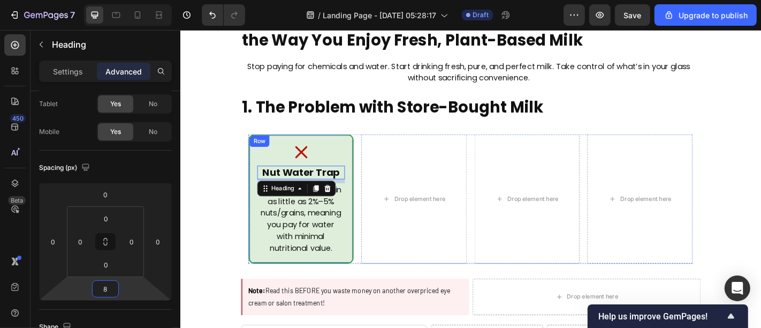
click at [363, 254] on div "Icon Nut Water Trap Heading 8 Most cartons contain as little as 2%–5% nuts/grai…" at bounding box center [313, 216] width 116 height 143
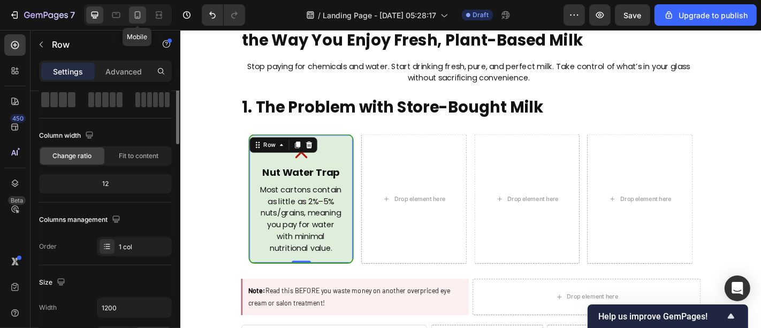
scroll to position [0, 0]
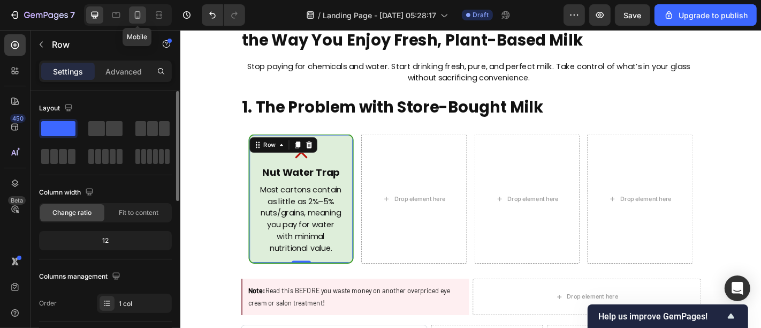
click at [145, 11] on div at bounding box center [137, 14] width 17 height 17
type input "100%"
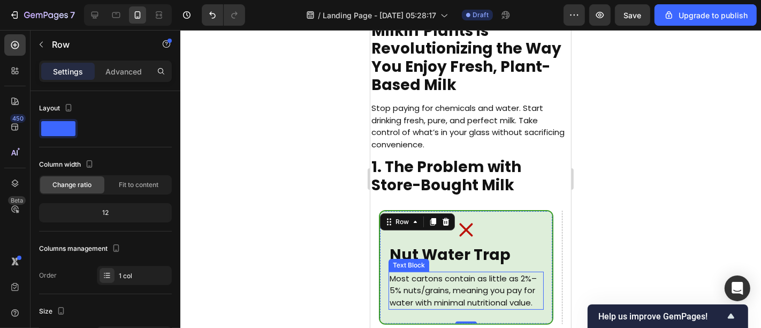
scroll to position [286, 0]
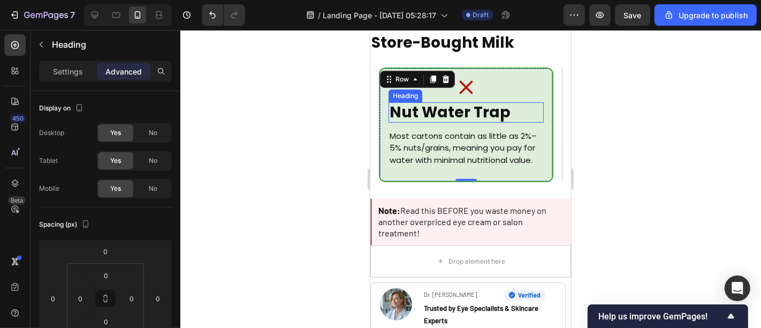
click at [527, 107] on p "Nut Water Trap" at bounding box center [465, 112] width 153 height 18
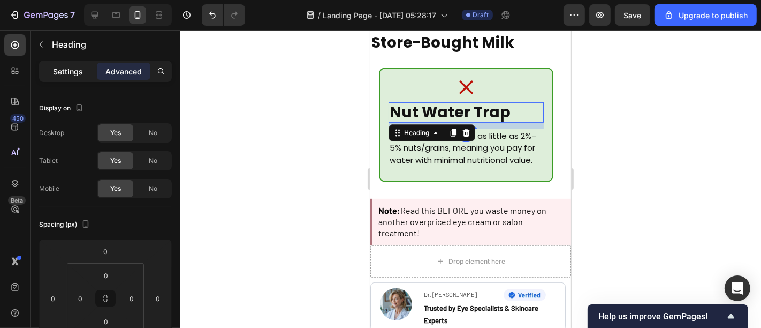
click at [75, 77] on div "Settings" at bounding box center [68, 71] width 54 height 17
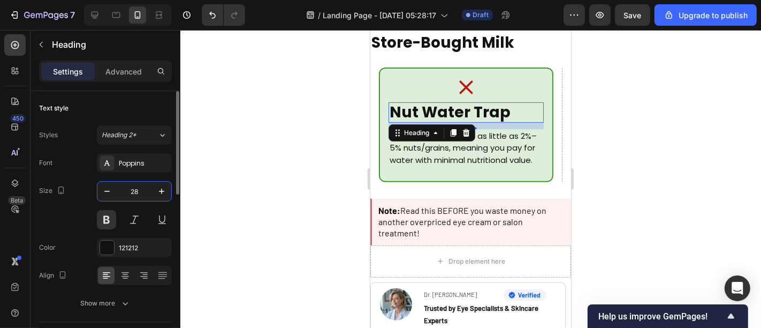
click at [134, 196] on input "28" at bounding box center [134, 190] width 35 height 19
click at [134, 196] on input "1" at bounding box center [134, 190] width 35 height 19
type input "7"
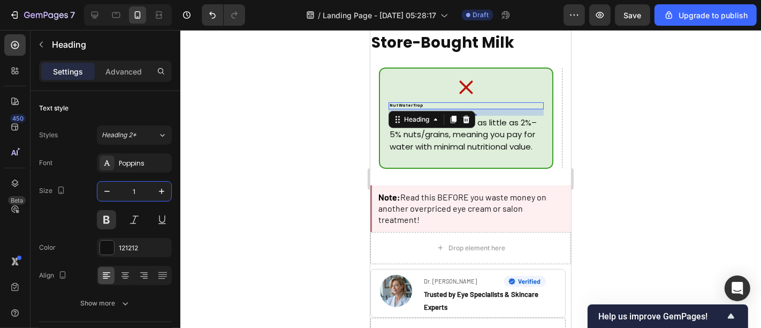
type input "17"
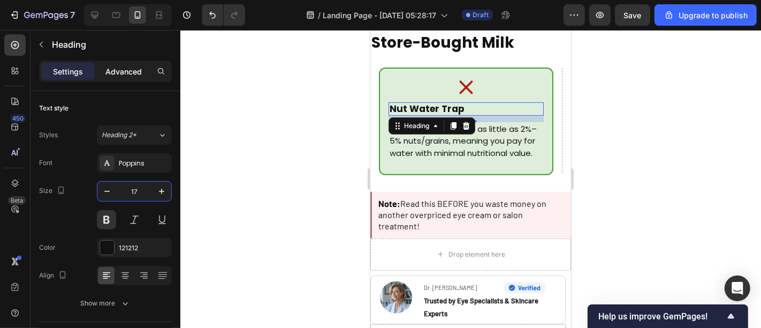
click at [129, 63] on div "Advanced" at bounding box center [124, 71] width 54 height 17
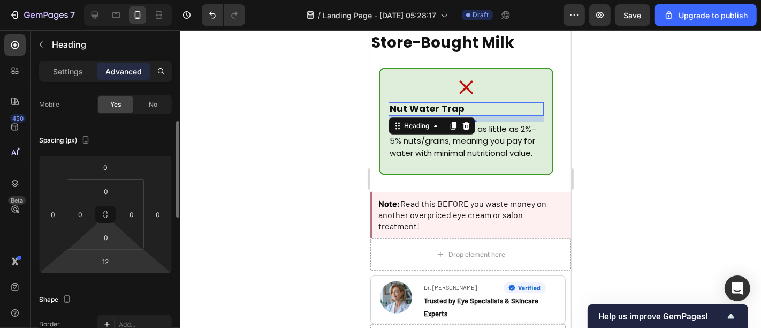
scroll to position [85, 0]
click at [112, 267] on input "12" at bounding box center [105, 260] width 21 height 16
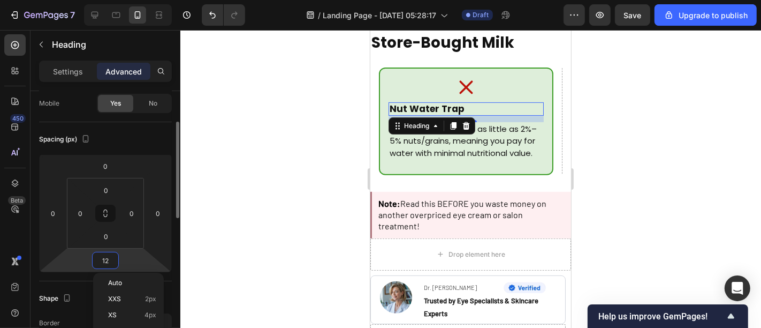
type input "6"
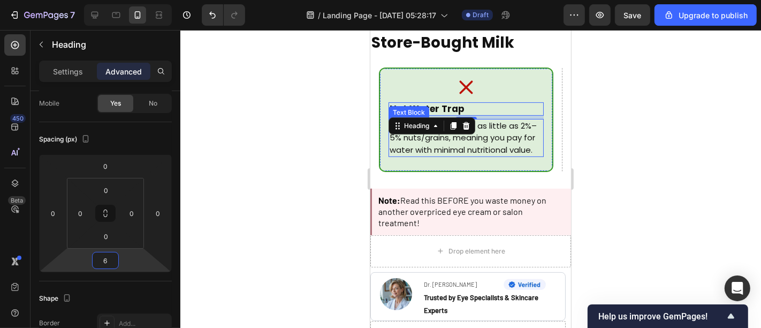
click at [480, 142] on p "Most cartons contain as little as 2%–5% nuts/grains, meaning you pay for water …" at bounding box center [464, 137] width 151 height 36
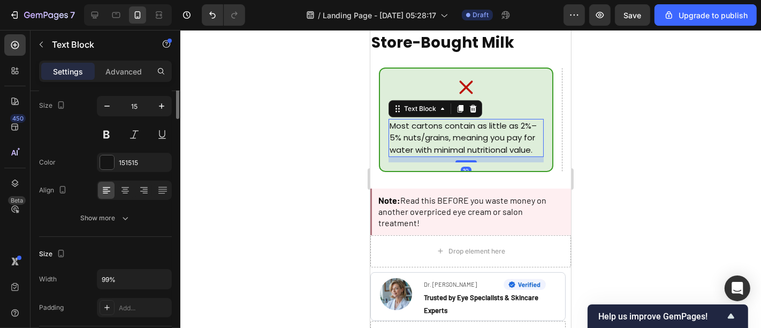
scroll to position [0, 0]
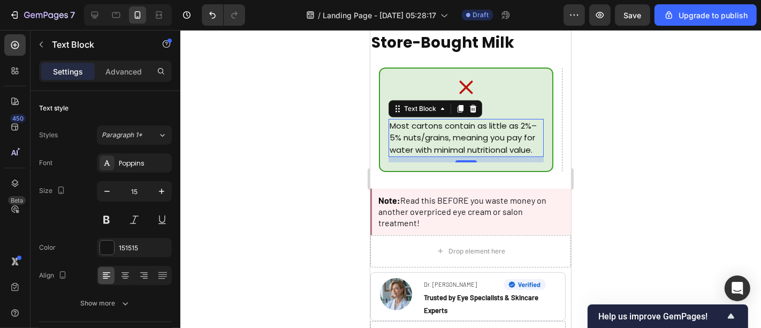
drag, startPoint x: 468, startPoint y: 159, endPoint x: 470, endPoint y: 136, distance: 22.6
click at [470, 136] on div "Most cartons contain as little as 2%–5% nuts/grains, meaning you pay for water …" at bounding box center [465, 137] width 155 height 39
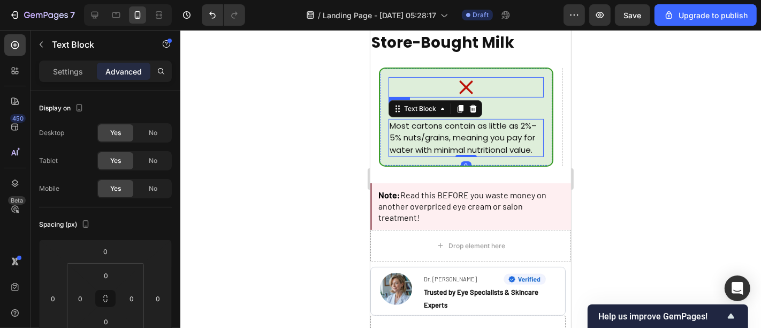
click at [483, 81] on div "Icon" at bounding box center [465, 87] width 155 height 20
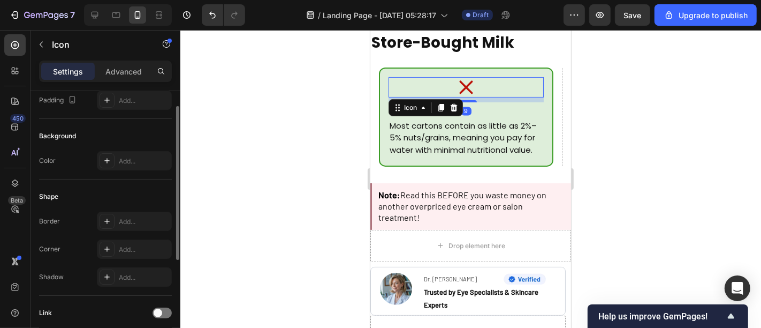
scroll to position [31, 0]
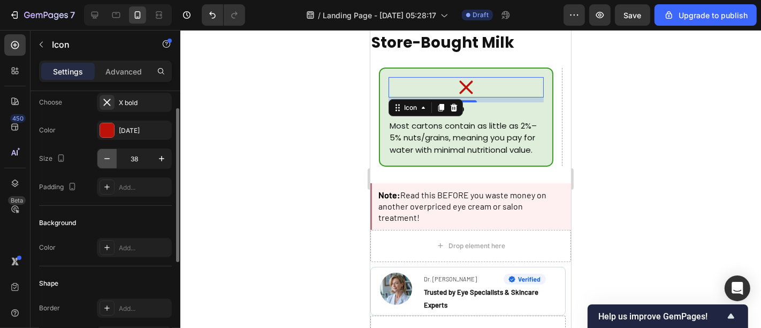
click at [109, 152] on button "button" at bounding box center [106, 158] width 19 height 19
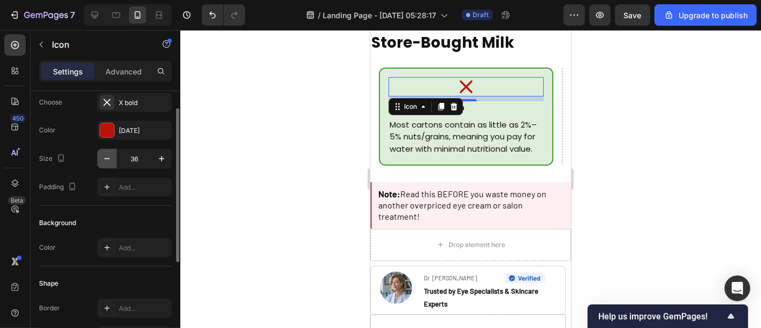
click at [109, 152] on button "button" at bounding box center [106, 158] width 19 height 19
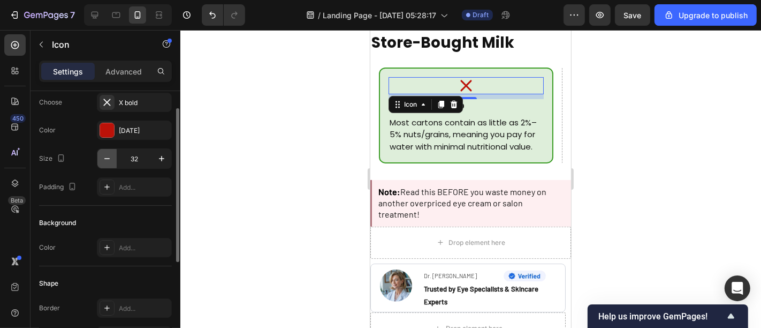
click at [109, 152] on button "button" at bounding box center [106, 158] width 19 height 19
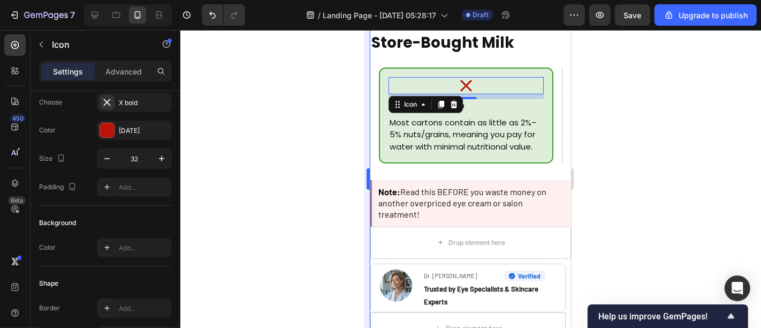
type input "31"
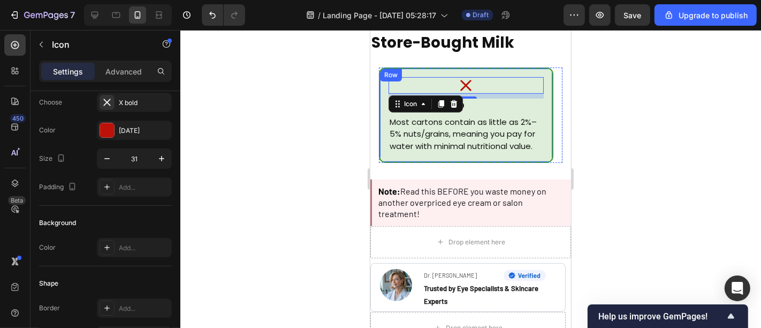
click at [379, 101] on div "Icon 9 Nut Water Trap Heading Most cartons contain as little as 2%–5% nuts/grai…" at bounding box center [465, 114] width 174 height 95
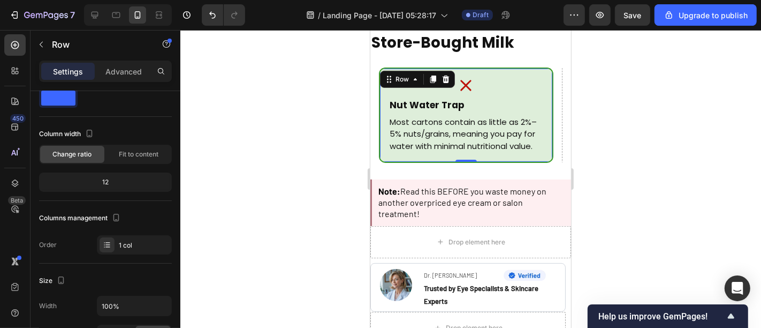
scroll to position [0, 0]
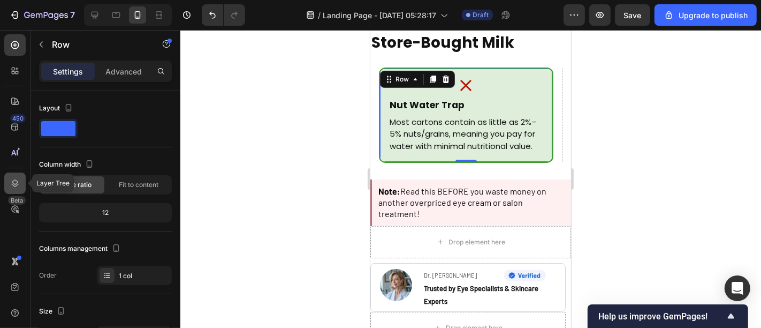
drag, startPoint x: 13, startPoint y: 176, endPoint x: 92, endPoint y: 135, distance: 88.1
click at [13, 176] on div at bounding box center [14, 182] width 21 height 21
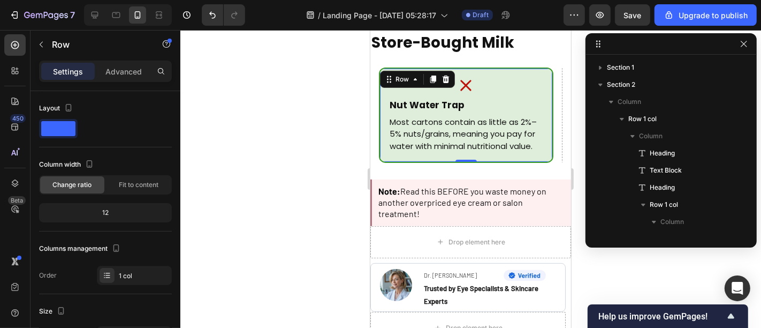
scroll to position [134, 0]
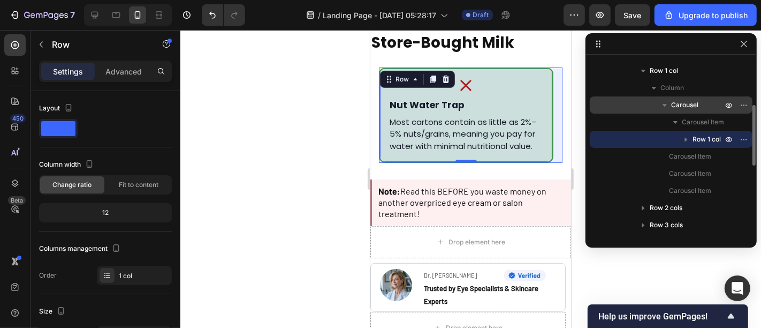
click at [612, 101] on div "Carousel" at bounding box center [671, 104] width 154 height 17
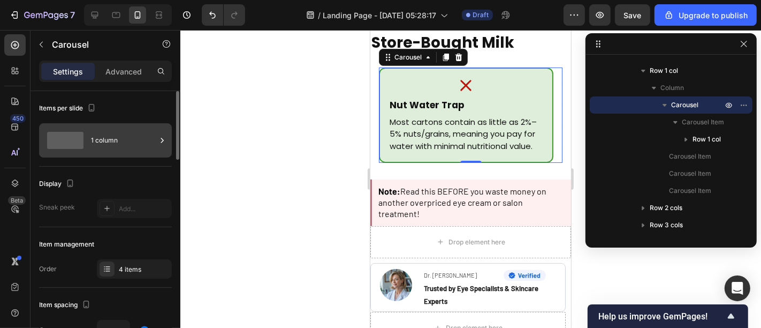
click at [109, 147] on div "1 column" at bounding box center [123, 140] width 65 height 25
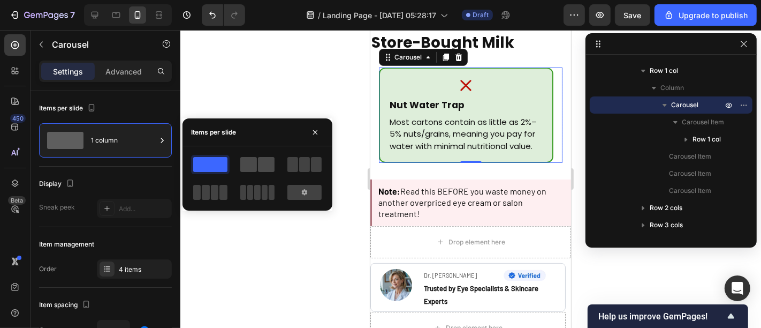
click at [252, 164] on span at bounding box center [248, 164] width 17 height 15
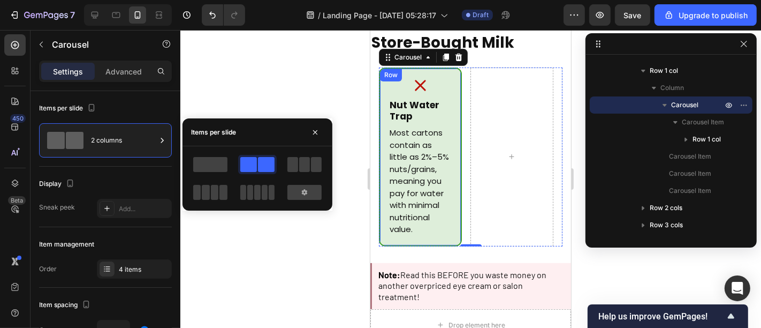
click at [382, 131] on div "Icon Nut Water Trap Heading Most cartons contain as little as 2%–5% nuts/grains…" at bounding box center [419, 156] width 83 height 178
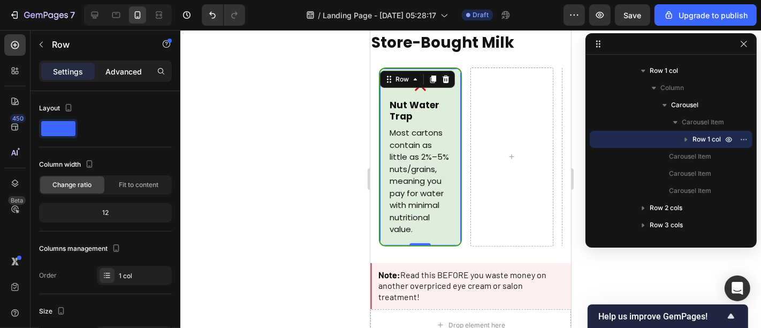
click at [119, 67] on p "Advanced" at bounding box center [123, 71] width 36 height 11
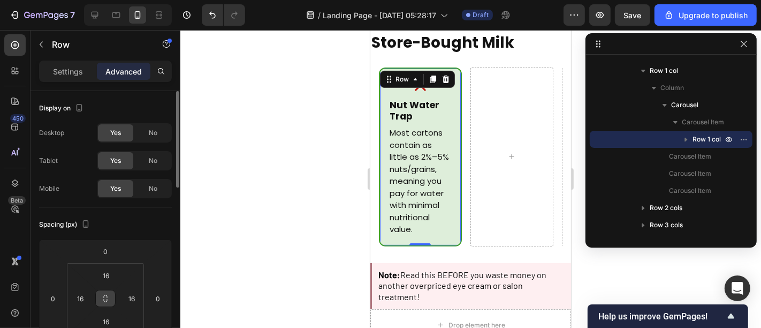
click at [109, 296] on icon at bounding box center [105, 298] width 9 height 9
click at [110, 276] on input "16" at bounding box center [105, 275] width 21 height 16
type input "8"
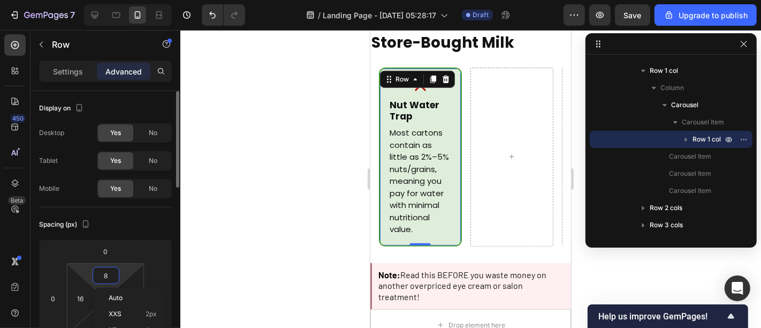
type input "8"
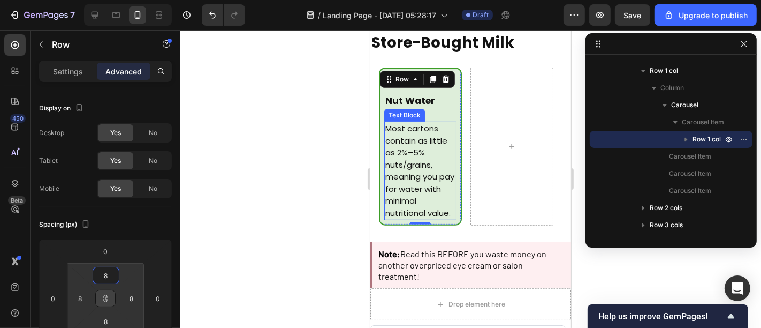
click at [443, 156] on p "Most cartons contain as little as 2%–5% nuts/grains, meaning you pay for water …" at bounding box center [420, 170] width 70 height 96
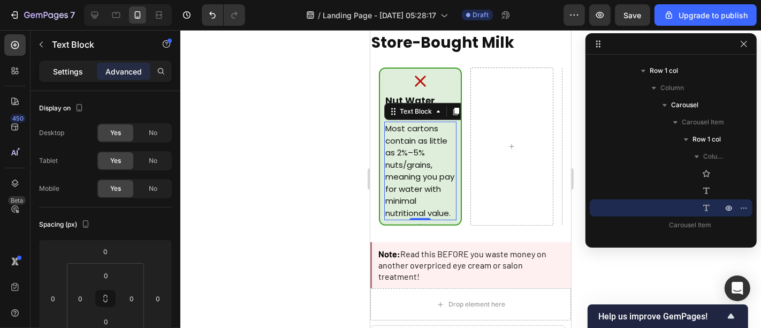
click at [66, 67] on p "Settings" at bounding box center [68, 71] width 30 height 11
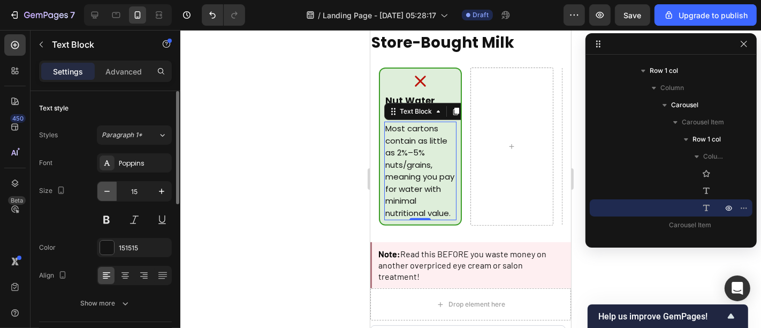
click at [113, 195] on button "button" at bounding box center [106, 190] width 19 height 19
type input "14"
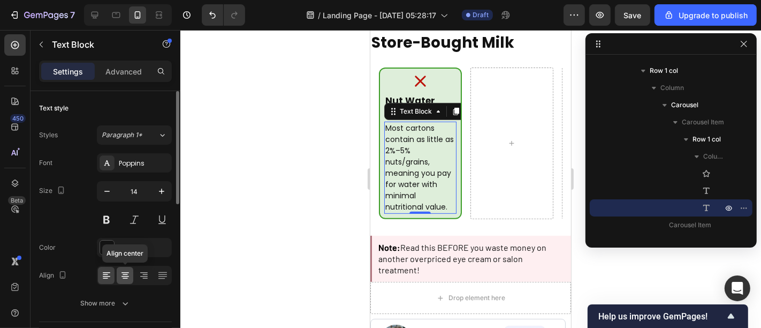
scroll to position [35, 0]
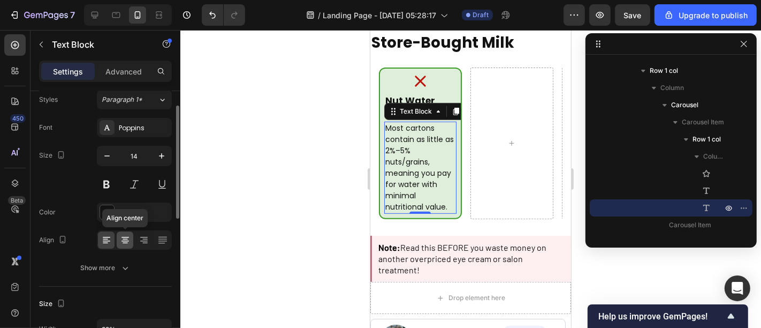
click at [125, 239] on icon at bounding box center [125, 239] width 5 height 1
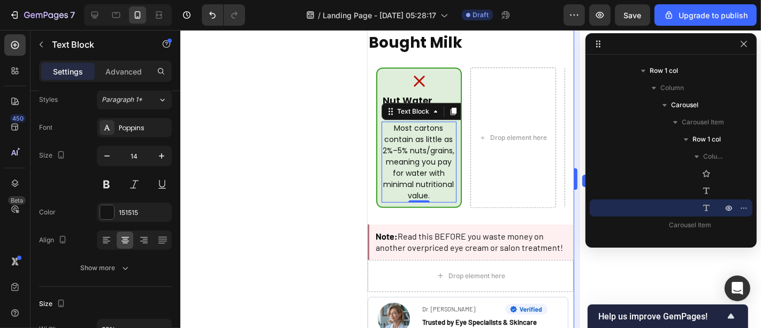
drag, startPoint x: 574, startPoint y: 179, endPoint x: 584, endPoint y: 180, distance: 9.7
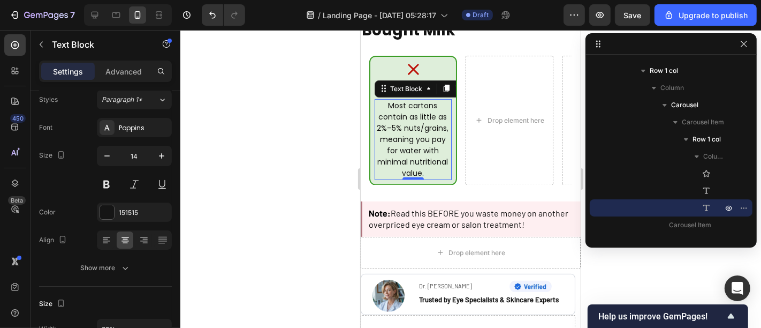
scroll to position [274, 0]
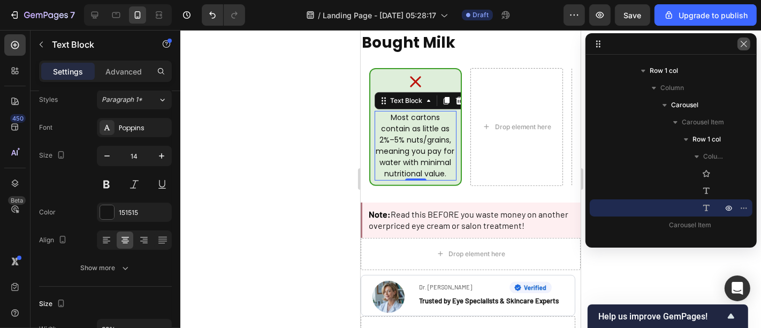
click at [746, 44] on icon "button" at bounding box center [744, 44] width 9 height 9
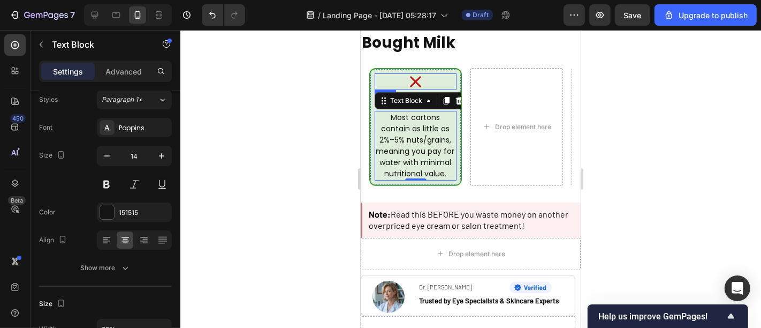
click at [431, 80] on div "Icon" at bounding box center [415, 81] width 82 height 17
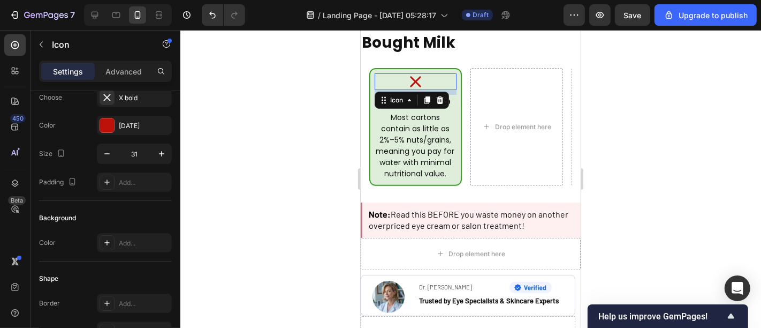
scroll to position [0, 0]
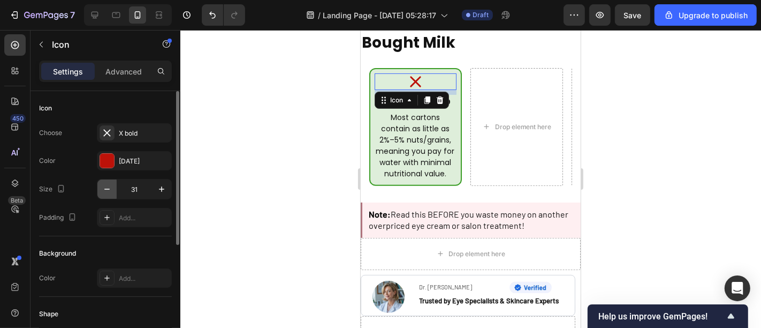
click at [107, 184] on icon "button" at bounding box center [107, 189] width 11 height 11
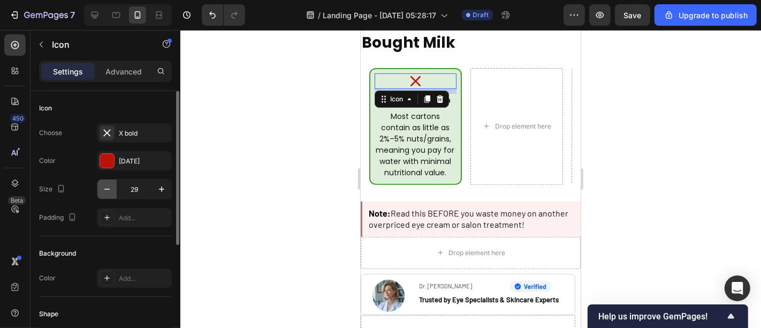
click at [107, 184] on icon "button" at bounding box center [107, 189] width 11 height 11
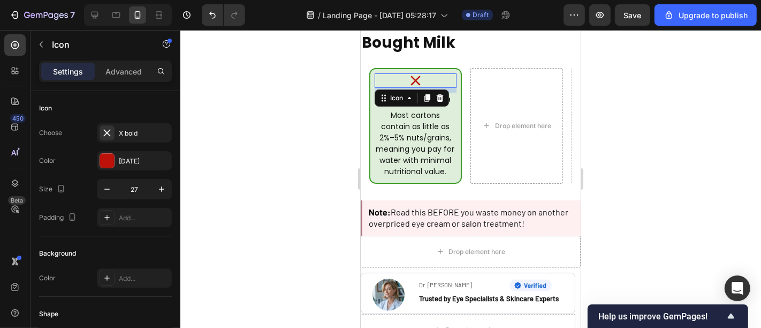
type input "26"
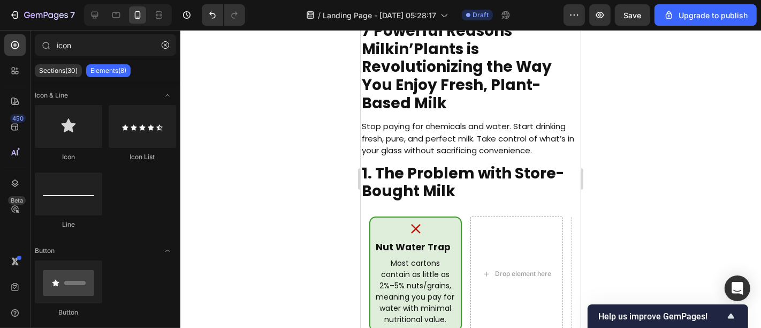
scroll to position [191, 0]
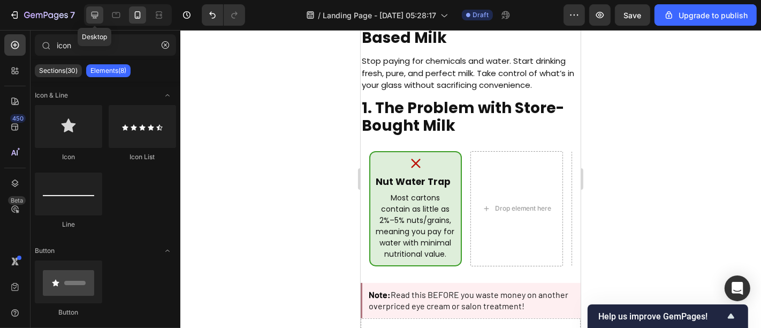
click at [93, 17] on icon at bounding box center [94, 15] width 11 height 11
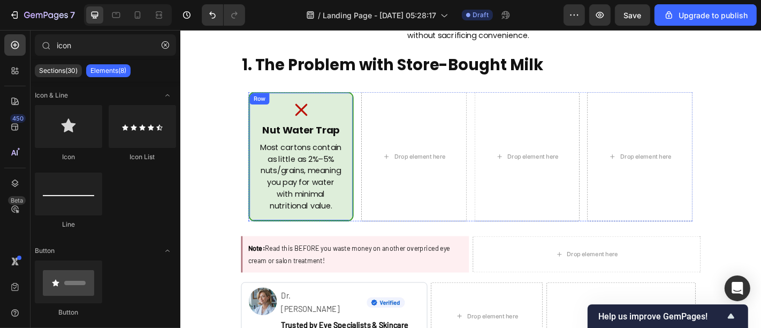
click at [361, 111] on div "Icon Nut Water Trap Heading Most cartons contain as little as 2%–5% nuts/grains…" at bounding box center [313, 169] width 116 height 143
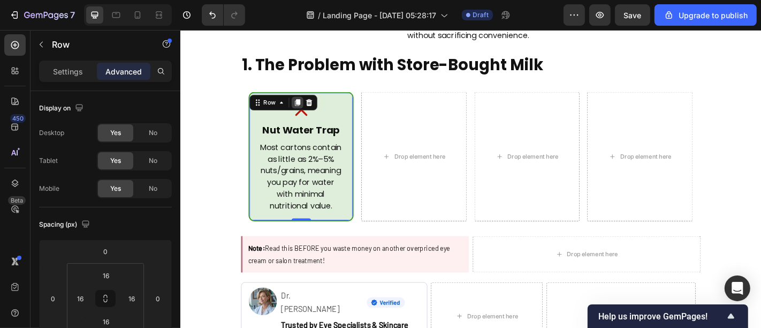
click at [307, 112] on icon at bounding box center [310, 109] width 6 height 7
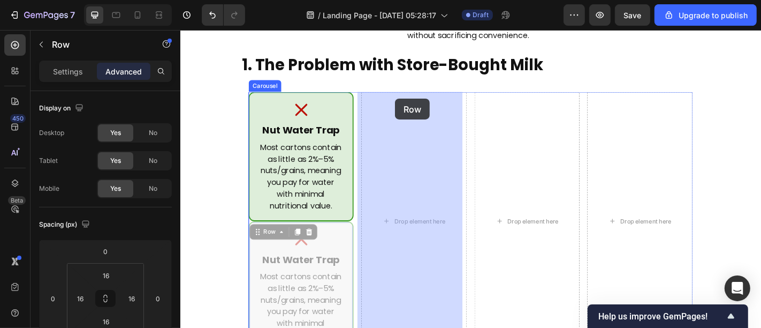
drag, startPoint x: 278, startPoint y: 253, endPoint x: 417, endPoint y: 107, distance: 202.5
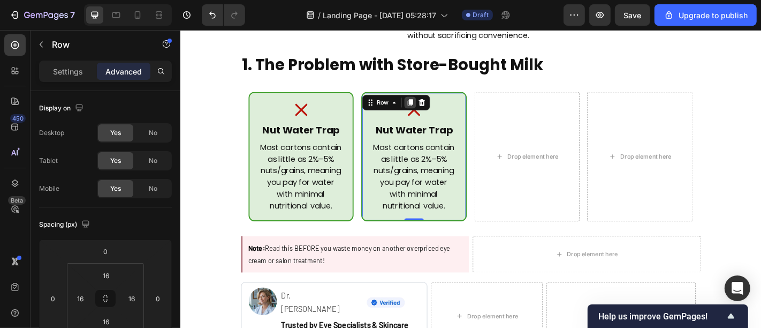
click at [432, 105] on icon at bounding box center [434, 109] width 9 height 9
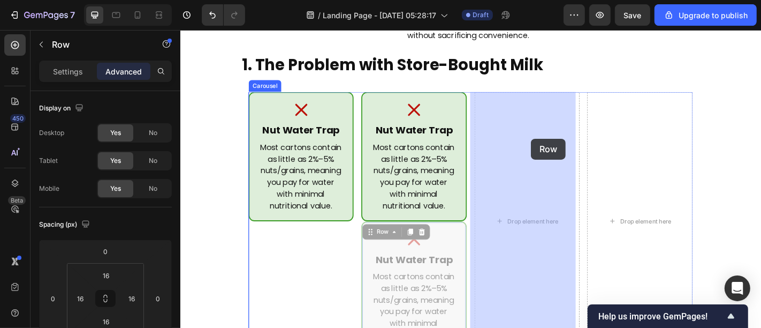
drag, startPoint x: 390, startPoint y: 254, endPoint x: 567, endPoint y: 149, distance: 205.9
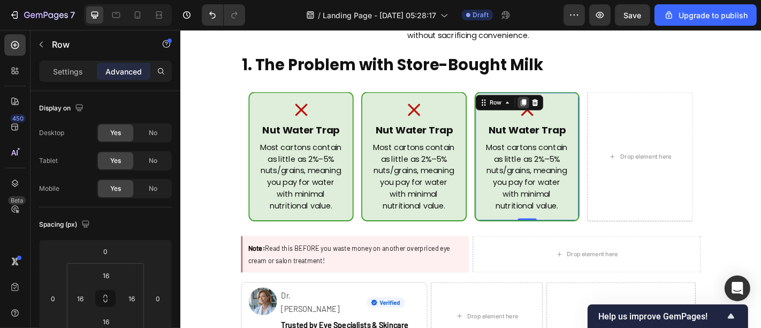
click at [555, 105] on icon at bounding box center [559, 109] width 9 height 9
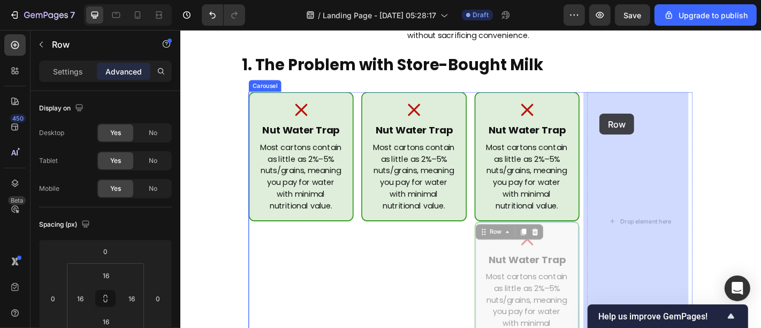
drag, startPoint x: 515, startPoint y: 250, endPoint x: 642, endPoint y: 122, distance: 180.9
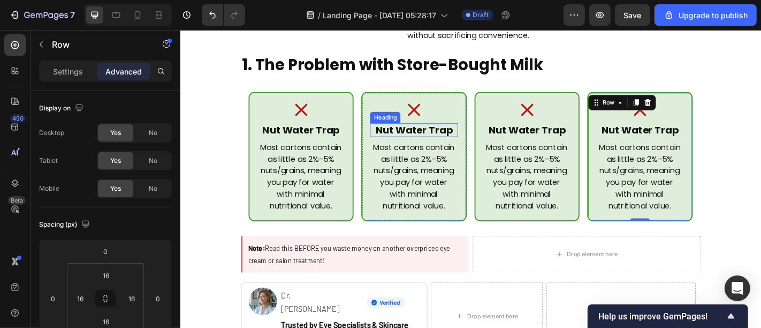
click at [454, 136] on h2 "Nut Water Trap" at bounding box center [438, 140] width 97 height 15
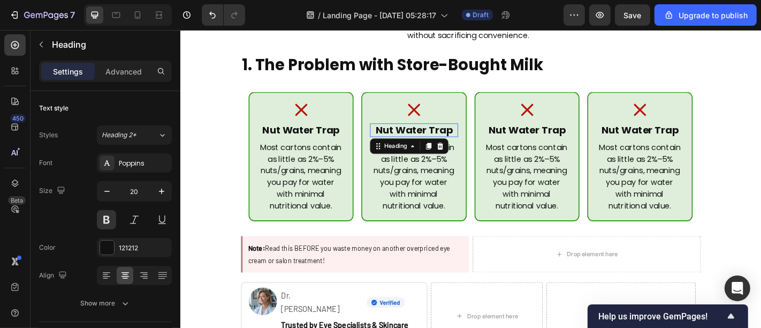
click at [454, 136] on p "Nut Water Trap" at bounding box center [438, 140] width 95 height 13
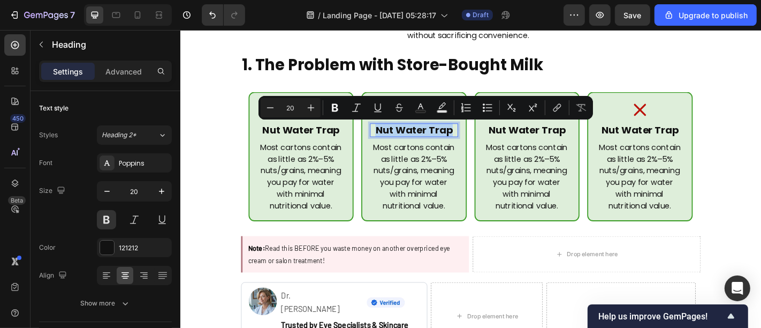
click at [454, 136] on p "Nut Water Trap" at bounding box center [438, 140] width 95 height 13
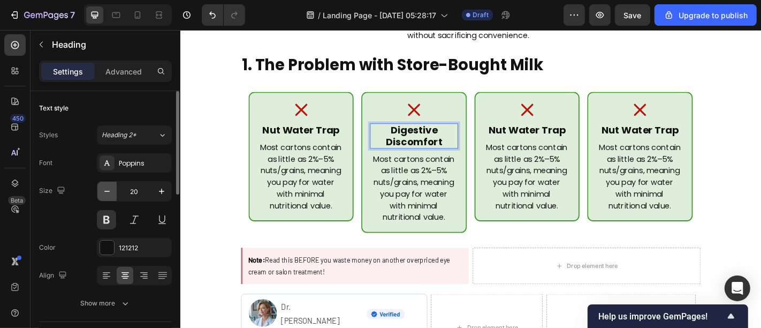
click at [108, 189] on icon "button" at bounding box center [107, 191] width 11 height 11
type input "18"
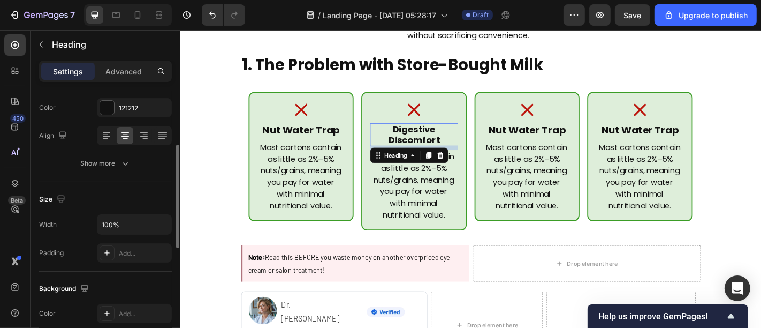
scroll to position [171, 0]
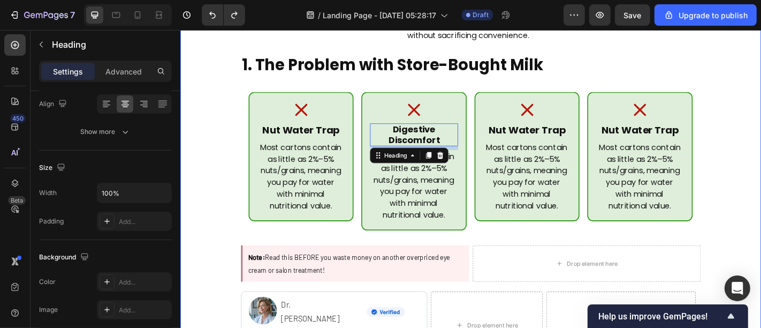
type input "19"
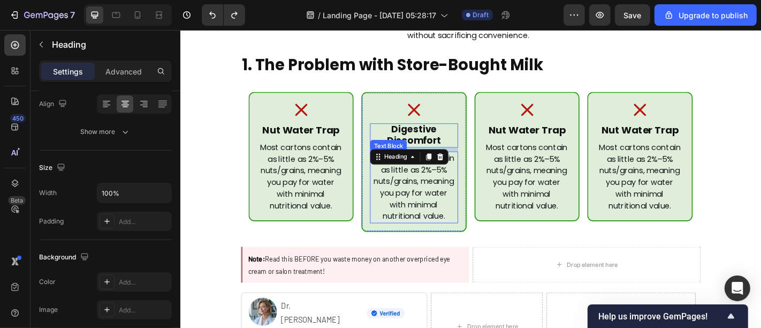
click at [447, 194] on p "Most cartons contain as little as 2%–5% nuts/grains, meaning you pay for water …" at bounding box center [438, 203] width 94 height 77
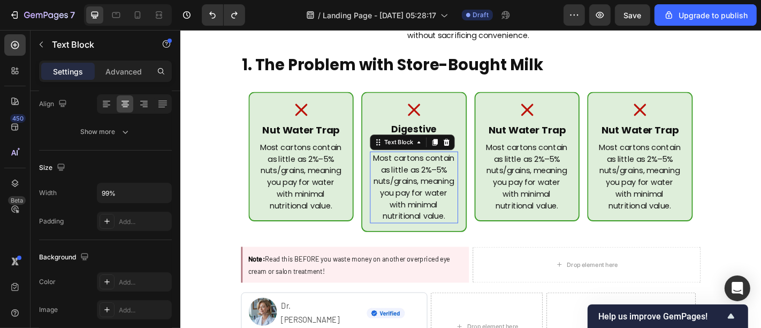
click at [447, 194] on p "Most cartons contain as little as 2%–5% nuts/grains, meaning you pay for water …" at bounding box center [438, 203] width 94 height 77
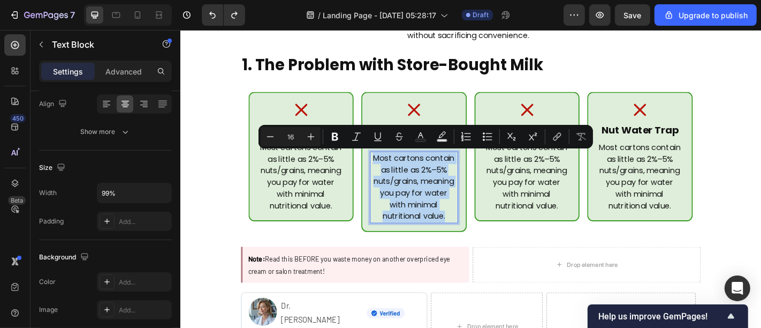
scroll to position [0, 0]
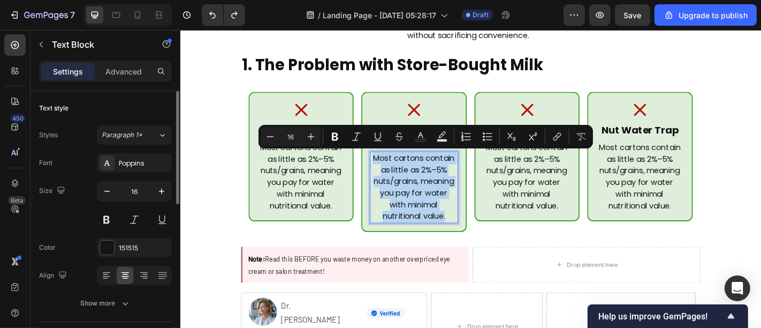
click at [447, 194] on p "Most cartons contain as little as 2%–5% nuts/grains, meaning you pay for water …" at bounding box center [438, 203] width 94 height 77
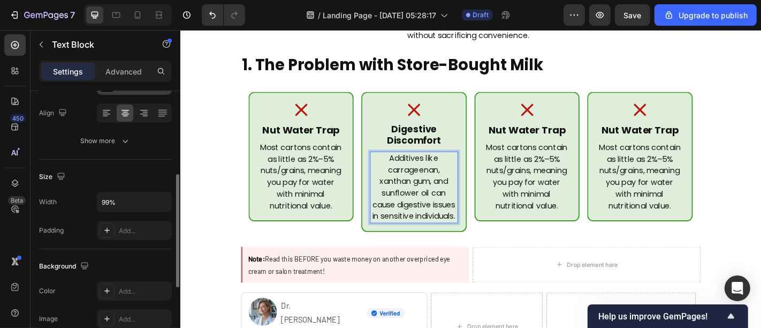
scroll to position [189, 0]
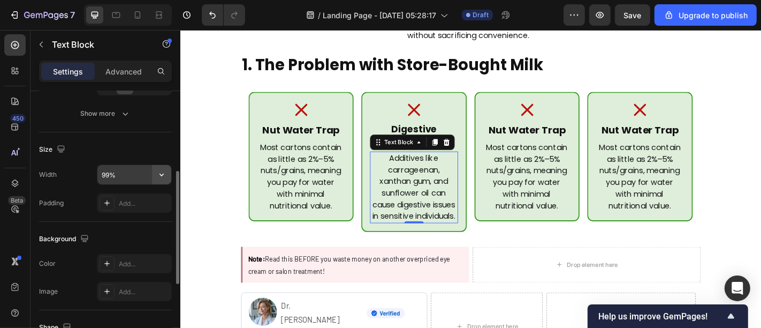
click at [163, 178] on icon "button" at bounding box center [161, 174] width 11 height 11
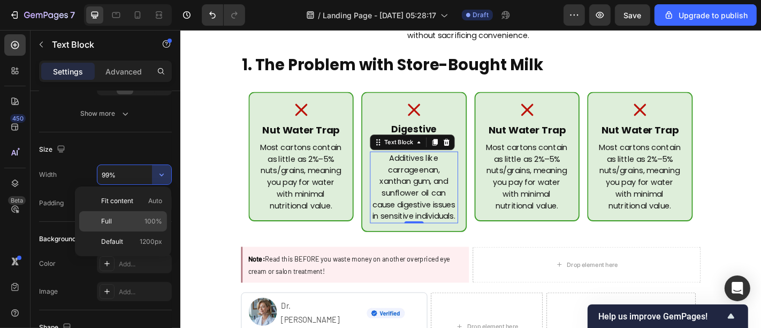
click at [135, 217] on p "Full 100%" at bounding box center [131, 221] width 61 height 10
type input "100%"
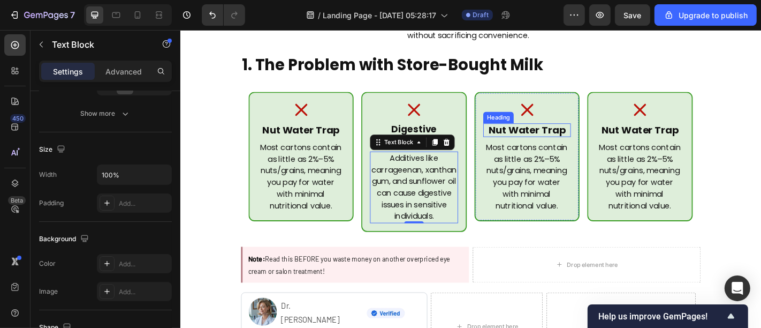
click at [564, 140] on h2 "Nut Water Trap" at bounding box center [563, 140] width 97 height 15
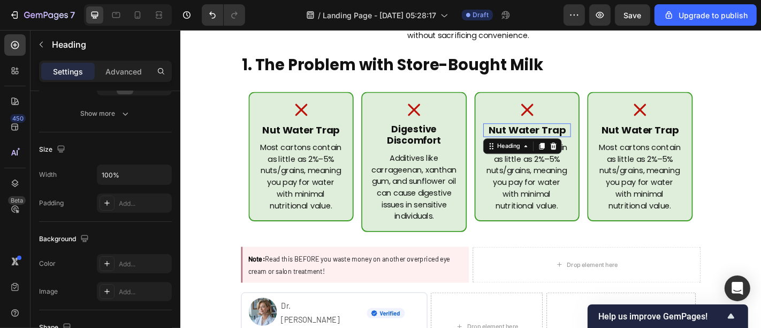
click at [564, 140] on p "Nut Water Trap" at bounding box center [563, 140] width 95 height 13
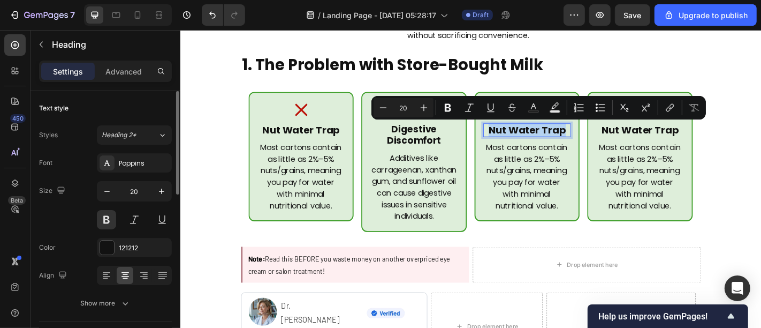
click at [564, 140] on p "Nut Water Trap" at bounding box center [563, 140] width 95 height 13
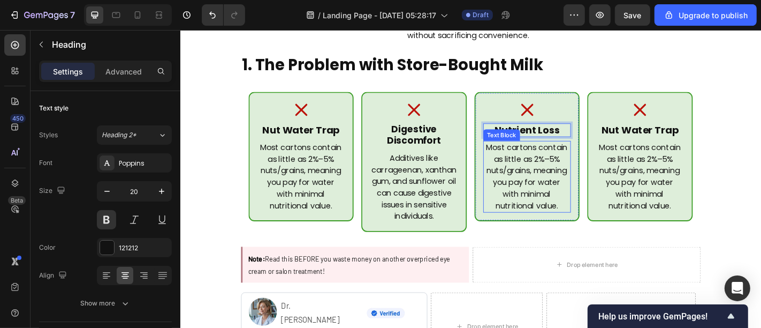
click at [572, 183] on p "Most cartons contain as little as 2%–5% nuts/grains, meaning you pay for water …" at bounding box center [563, 191] width 94 height 77
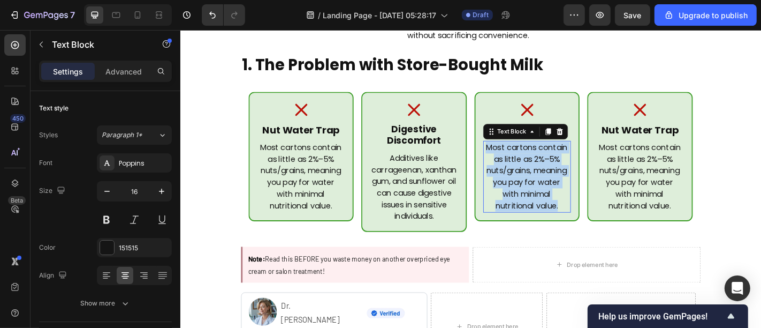
click at [572, 183] on p "Most cartons contain as little as 2%–5% nuts/grains, meaning you pay for water …" at bounding box center [563, 191] width 94 height 77
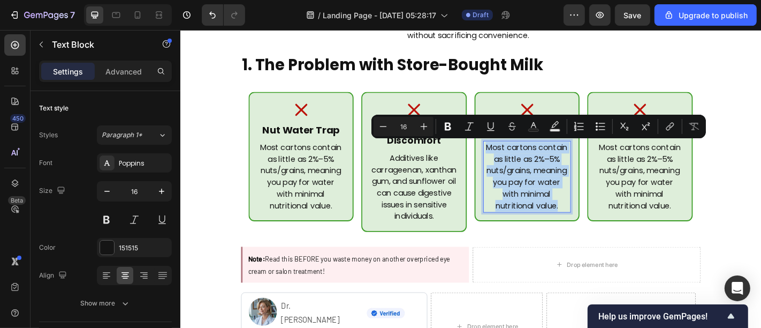
click at [572, 183] on p "Most cartons contain as little as 2%–5% nuts/grains, meaning you pay for water …" at bounding box center [563, 191] width 94 height 77
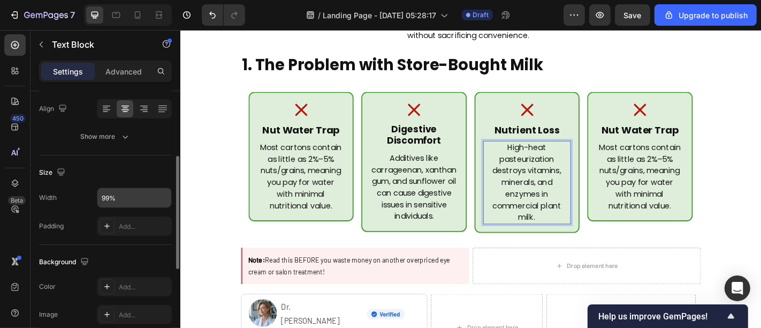
scroll to position [167, 0]
click at [159, 194] on icon "button" at bounding box center [161, 197] width 11 height 11
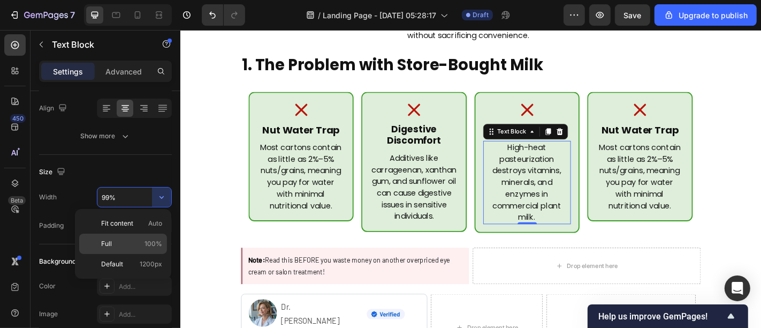
click at [145, 236] on div "Full 100%" at bounding box center [123, 243] width 88 height 20
type input "100%"
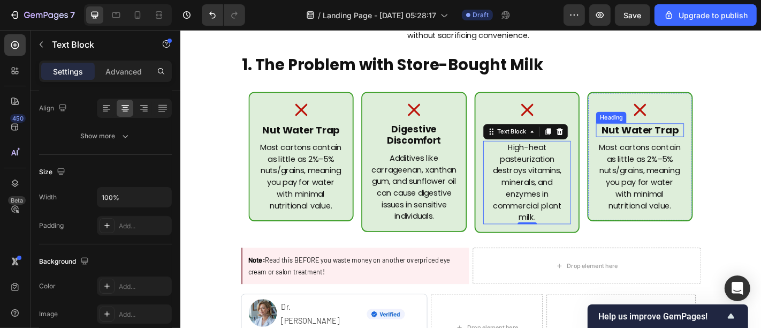
click at [679, 146] on h2 "Nut Water Trap" at bounding box center [688, 140] width 97 height 15
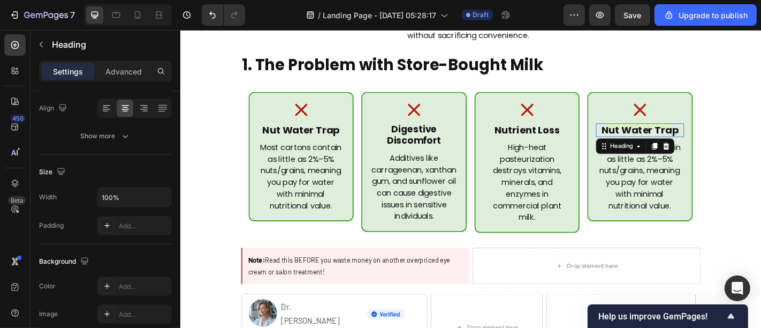
click at [679, 146] on p "Nut Water Trap" at bounding box center [688, 140] width 95 height 13
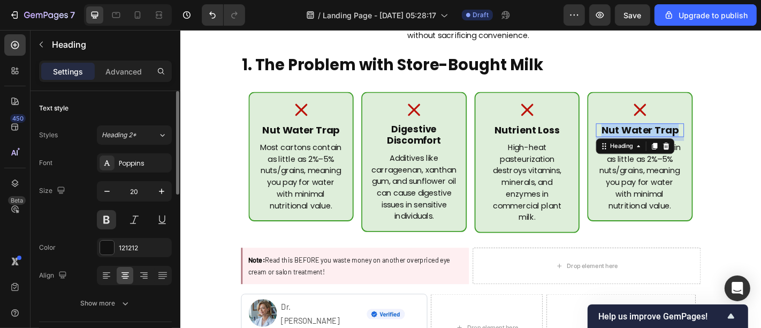
click at [679, 146] on p "Nut Water Trap" at bounding box center [688, 140] width 95 height 13
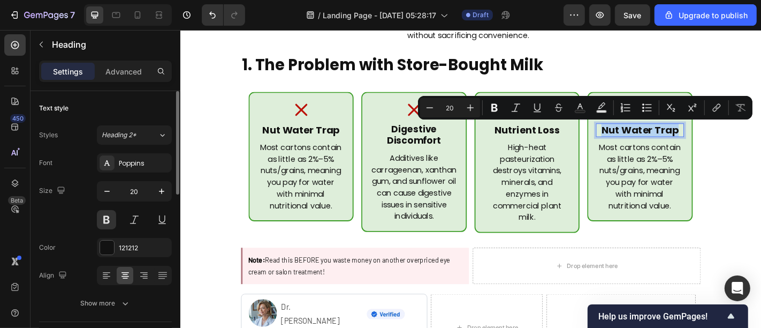
click at [679, 146] on p "Nut Water Trap" at bounding box center [688, 140] width 95 height 13
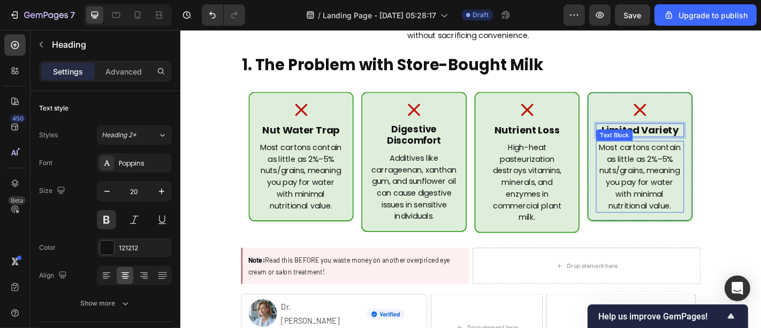
click at [660, 201] on p "Most cartons contain as little as 2%–5% nuts/grains, meaning you pay for water …" at bounding box center [688, 191] width 94 height 77
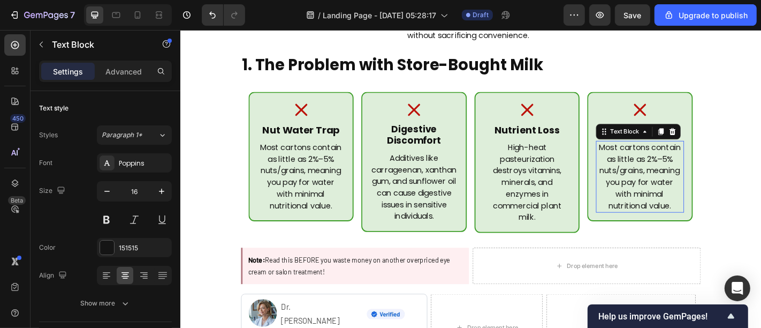
click at [660, 201] on p "Most cartons contain as little as 2%–5% nuts/grains, meaning you pay for water …" at bounding box center [688, 191] width 94 height 77
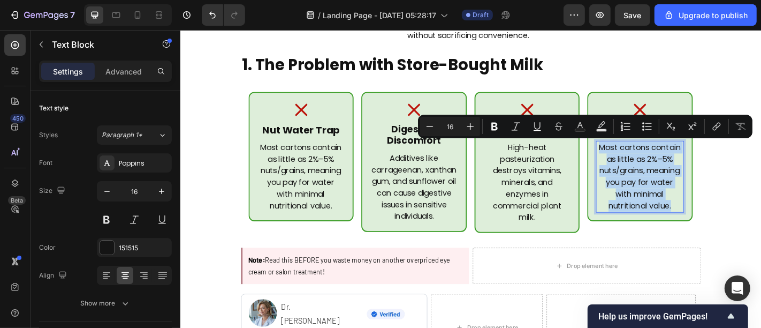
click at [660, 201] on p "Most cartons contain as little as 2%–5% nuts/grains, meaning you pay for water …" at bounding box center [688, 191] width 94 height 77
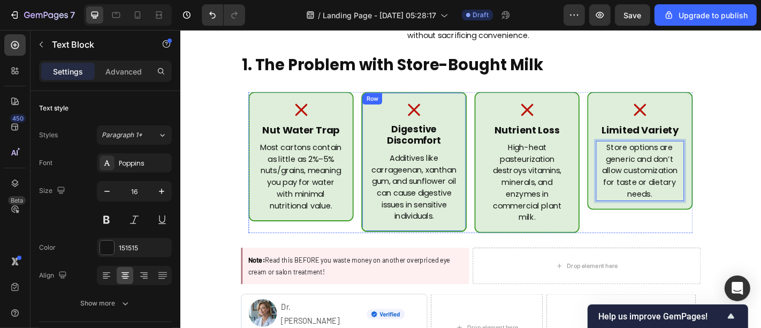
click at [403, 102] on div "Icon Digestive Discomfort Heading Additives like carrageenan, xanthan gum, and …" at bounding box center [438, 175] width 116 height 155
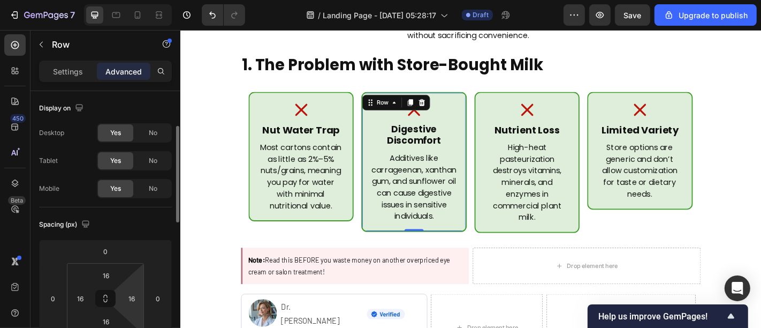
scroll to position [26, 0]
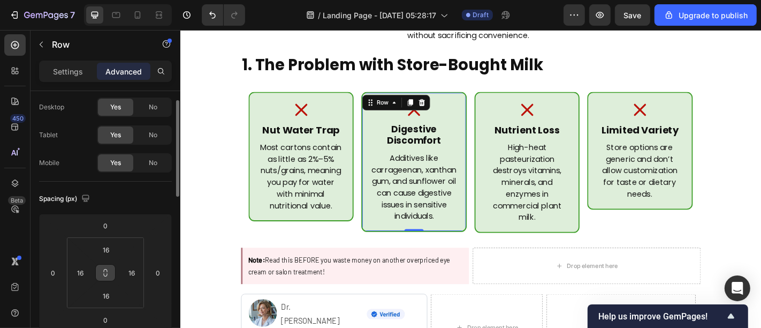
click at [105, 274] on icon at bounding box center [105, 272] width 9 height 9
